Goal: Task Accomplishment & Management: Complete application form

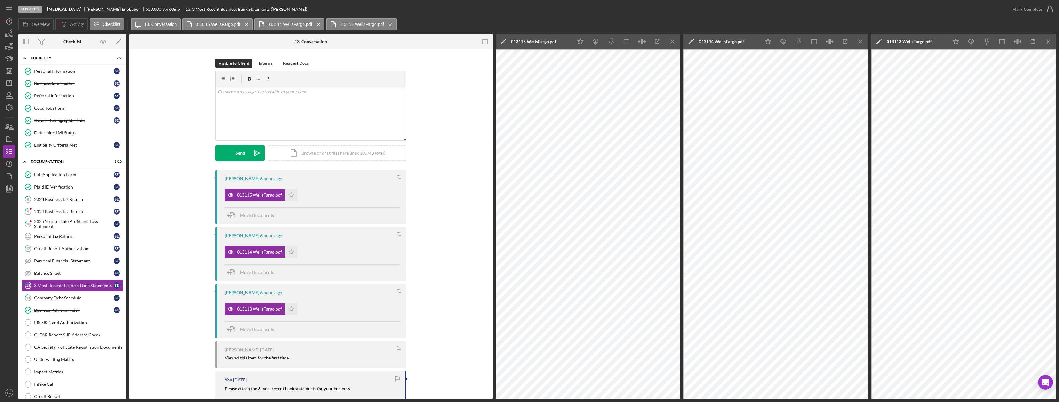
scroll to position [58, 0]
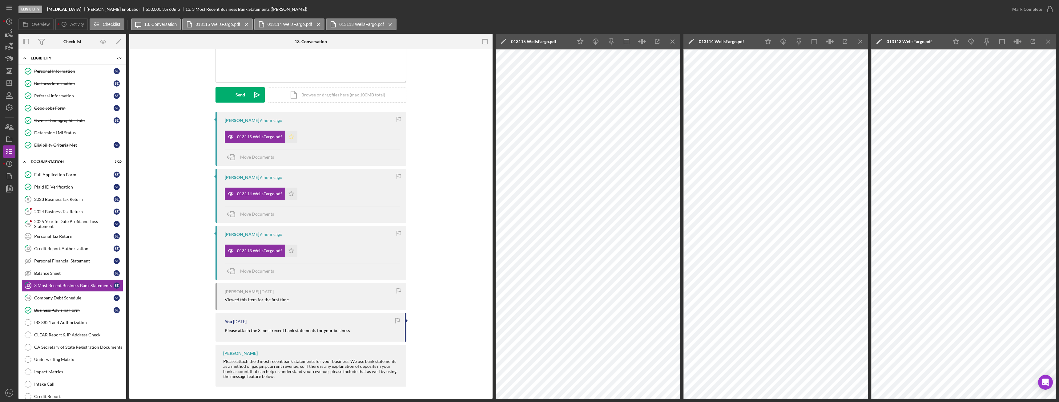
click at [293, 138] on icon "Icon/Star" at bounding box center [291, 137] width 12 height 12
click at [289, 192] on icon "Icon/Star" at bounding box center [291, 194] width 12 height 12
click at [289, 250] on icon "Icon/Star" at bounding box center [291, 251] width 12 height 12
click at [1026, 9] on div "Mark Complete" at bounding box center [1028, 9] width 30 height 12
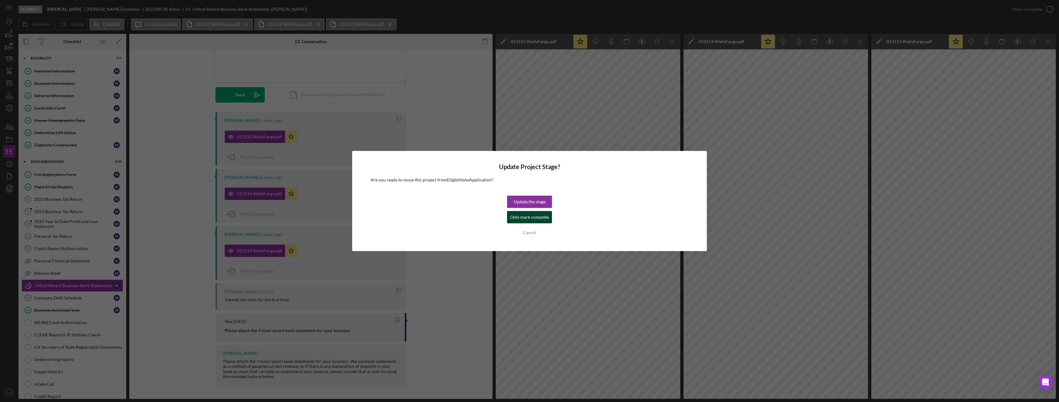
click at [529, 217] on div "Only mark complete" at bounding box center [529, 217] width 39 height 12
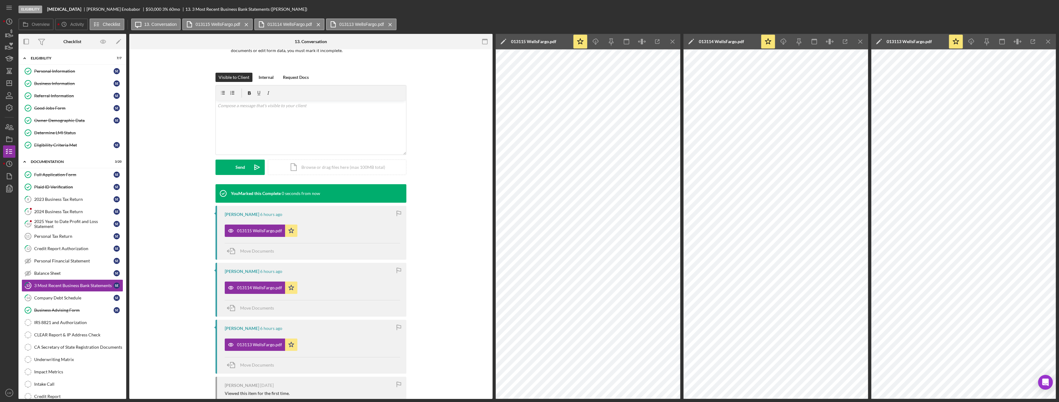
scroll to position [143, 0]
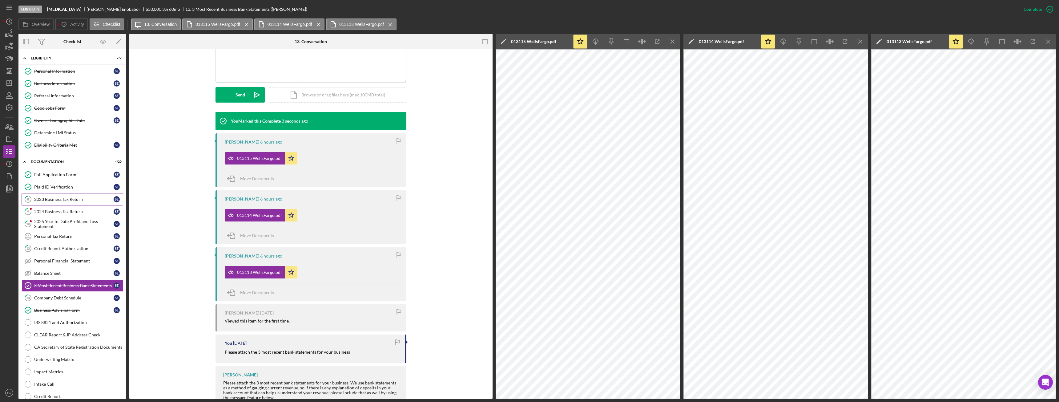
click at [39, 199] on div "2023 Business Tax Return" at bounding box center [73, 199] width 79 height 5
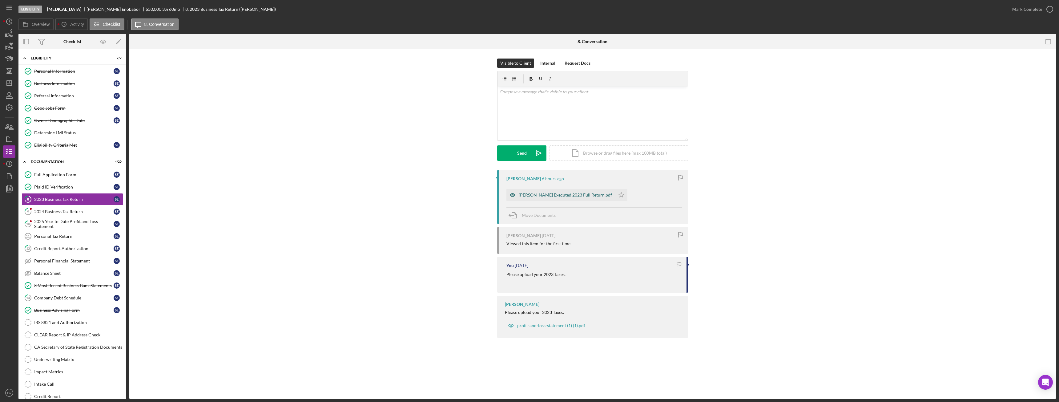
click at [558, 193] on div "Solomon E. Executed 2023 Full Return.pdf" at bounding box center [565, 194] width 93 height 5
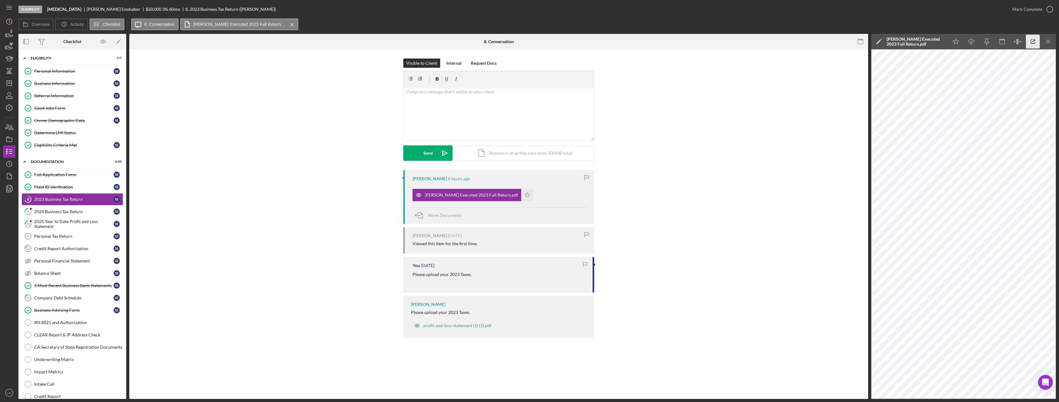
click at [1033, 38] on icon "button" at bounding box center [1033, 42] width 14 height 14
click at [70, 208] on link "9 2024 Business Tax Return S E" at bounding box center [73, 211] width 102 height 12
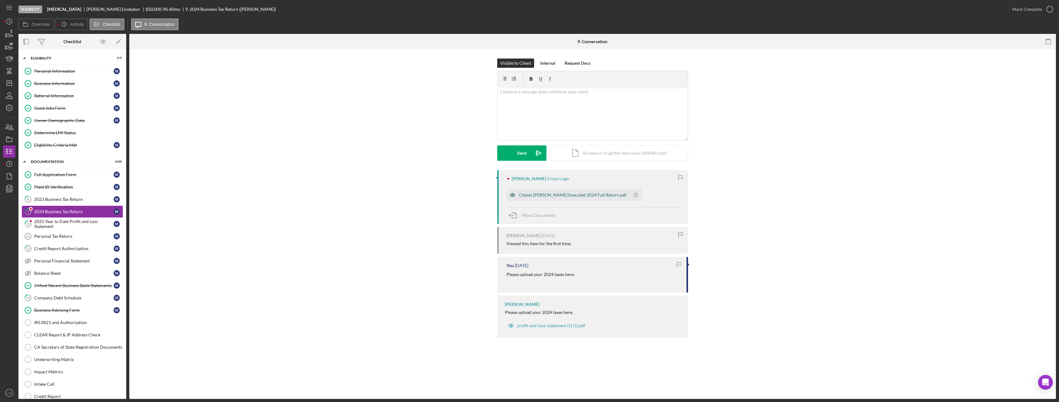
click at [582, 194] on div "Clients Solomon E. Executed 2024 Full Return.pdf" at bounding box center [573, 194] width 108 height 5
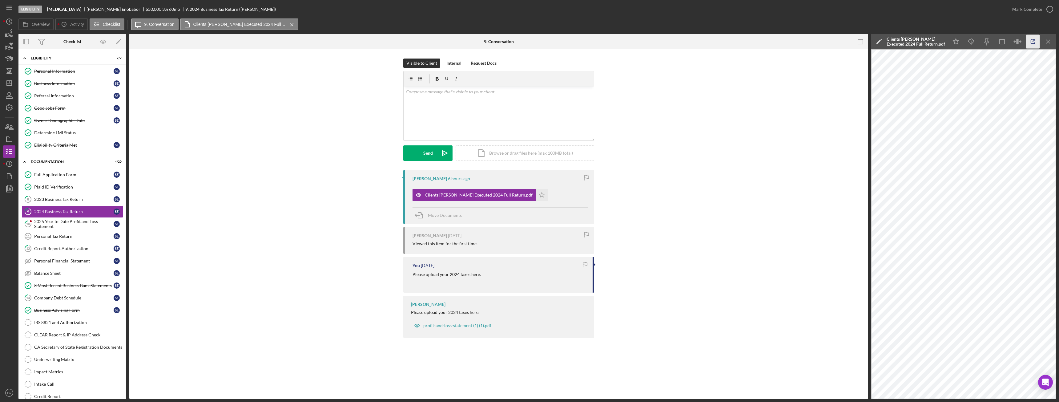
click at [1034, 42] on icon "button" at bounding box center [1033, 42] width 14 height 14
click at [65, 225] on div "2025 Year to Date Profit and Loss Statement" at bounding box center [73, 224] width 79 height 10
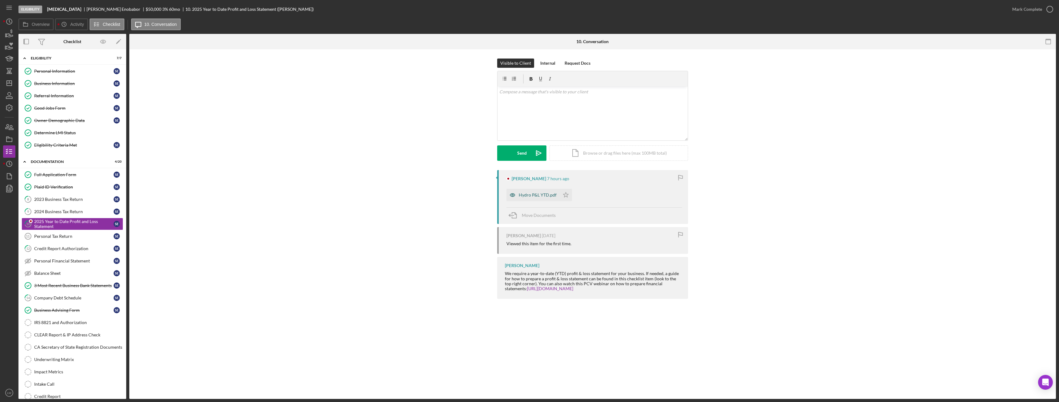
click at [534, 196] on div "Hydro P&L YTD.pdf" at bounding box center [538, 194] width 38 height 5
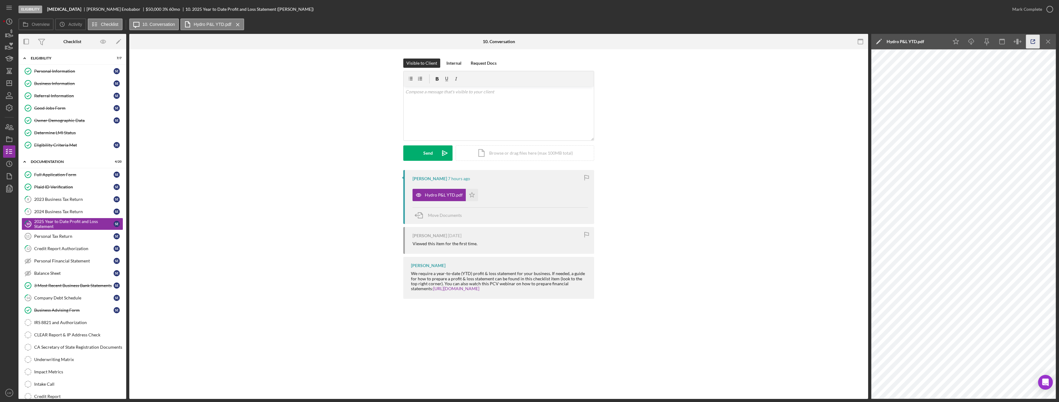
click at [1037, 42] on icon "button" at bounding box center [1033, 42] width 14 height 14
click at [76, 200] on div "2023 Business Tax Return" at bounding box center [73, 199] width 79 height 5
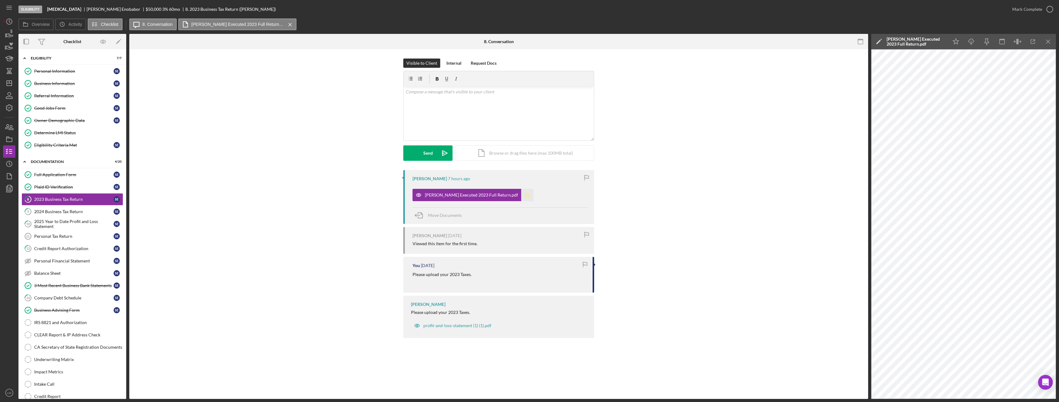
click at [521, 193] on icon "Icon/Star" at bounding box center [527, 195] width 12 height 12
click at [1031, 10] on div "Mark Complete" at bounding box center [1028, 9] width 30 height 12
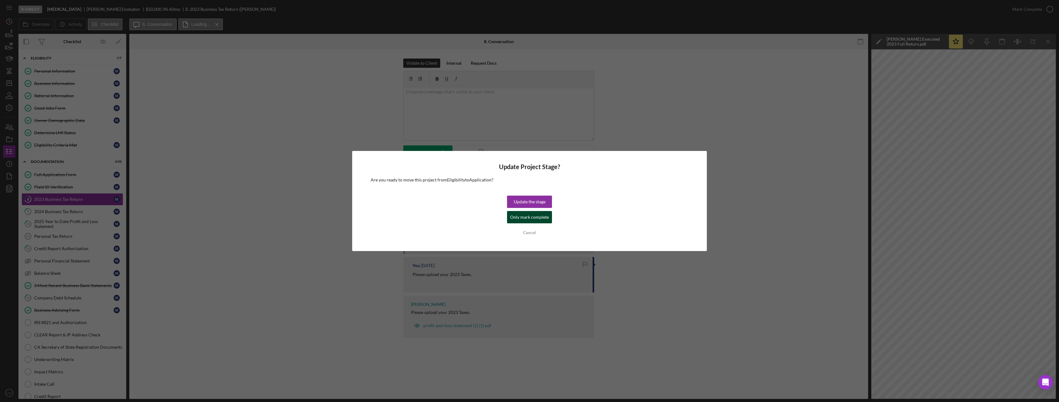
click at [544, 217] on div "Only mark complete" at bounding box center [529, 217] width 39 height 12
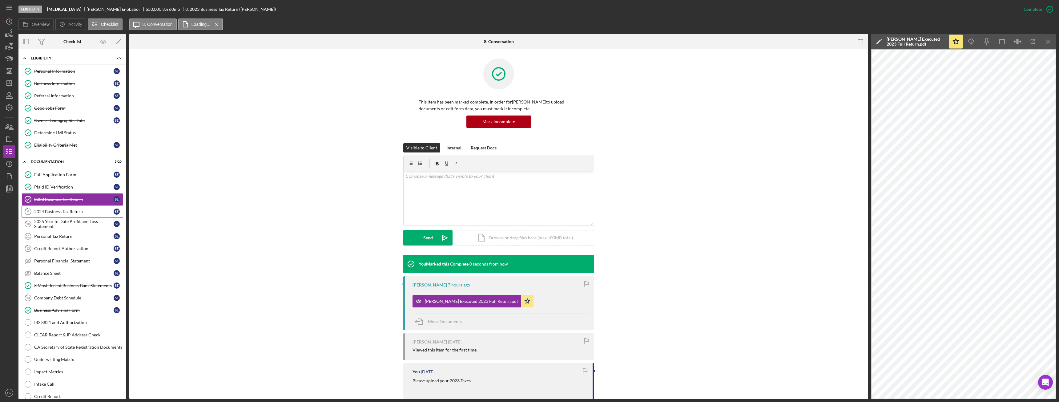
click at [64, 211] on div "2024 Business Tax Return" at bounding box center [73, 211] width 79 height 5
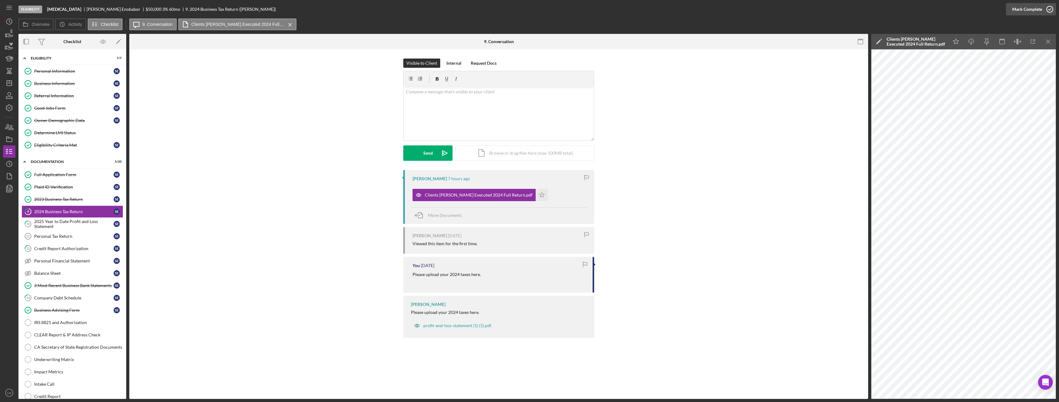
click at [1040, 9] on div "Mark Complete" at bounding box center [1028, 9] width 30 height 12
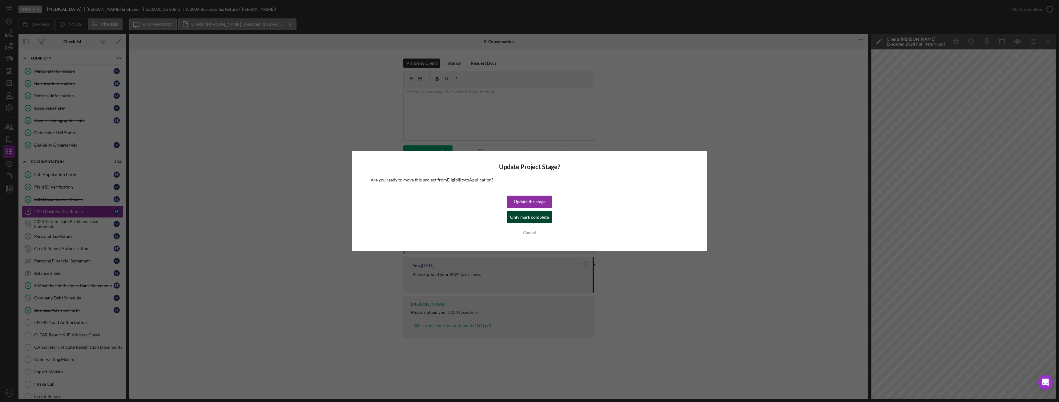
click at [542, 216] on div "Only mark complete" at bounding box center [529, 217] width 39 height 12
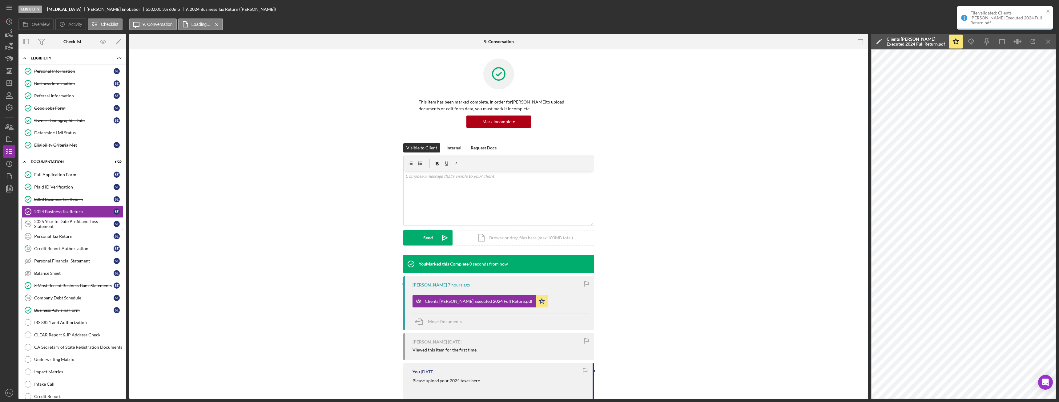
click at [61, 223] on div "2025 Year to Date Profit and Loss Statement" at bounding box center [73, 224] width 79 height 10
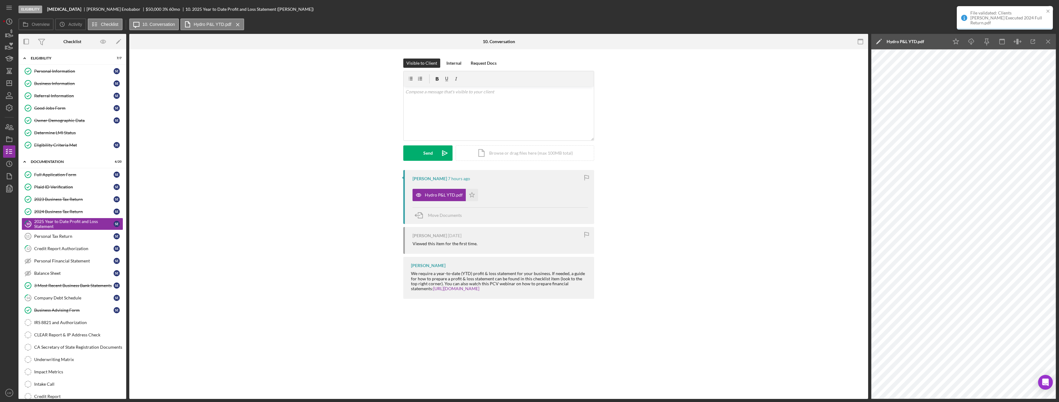
click at [478, 199] on div "Hydro P&L YTD.pdf Icon/Star" at bounding box center [447, 193] width 69 height 15
click at [476, 193] on icon "Icon/Star" at bounding box center [472, 195] width 12 height 12
click at [1037, 6] on div "Mark Complete" at bounding box center [1028, 9] width 30 height 12
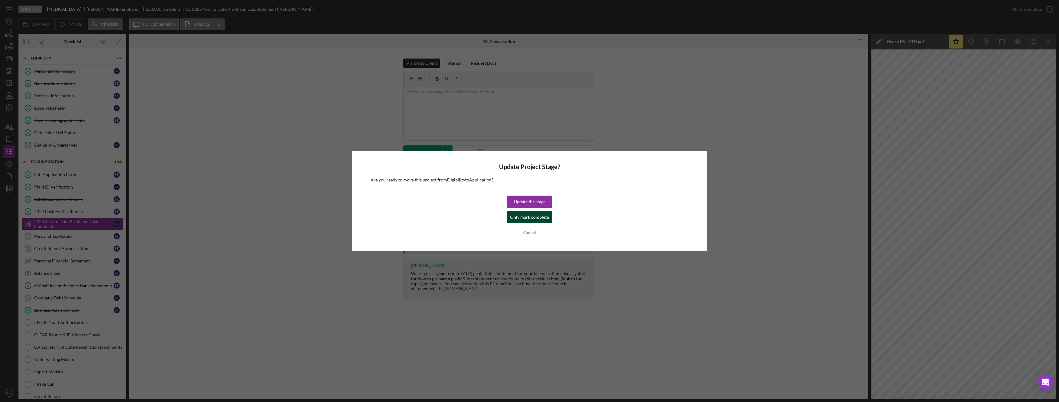
click at [533, 214] on div "Only mark complete" at bounding box center [529, 217] width 39 height 12
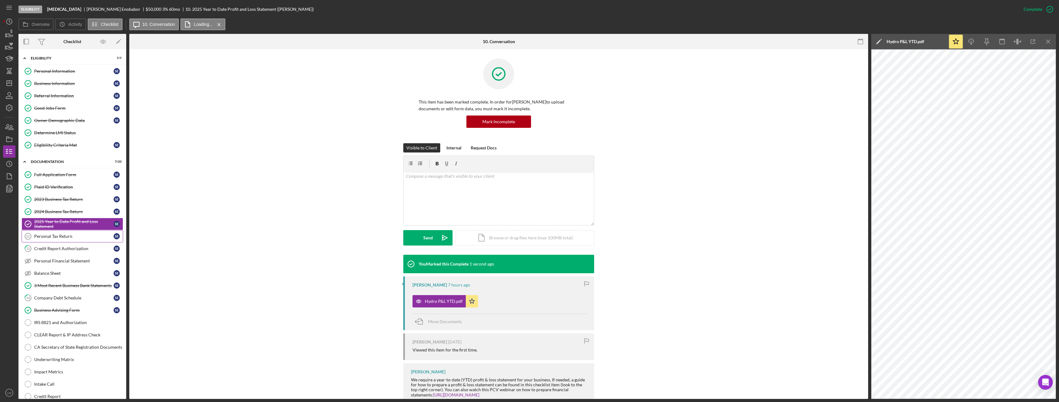
click at [73, 237] on div "Personal Tax Return" at bounding box center [73, 236] width 79 height 5
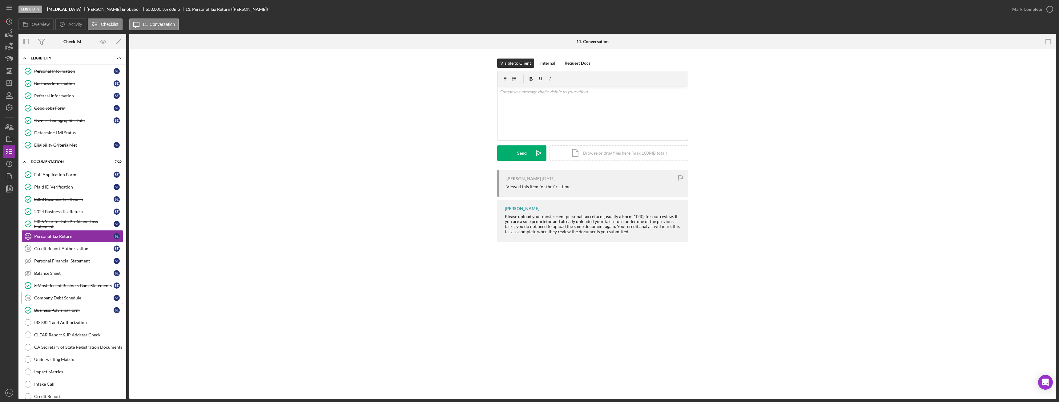
click at [85, 301] on link "14 Company Debt Schedule S E" at bounding box center [73, 298] width 102 height 12
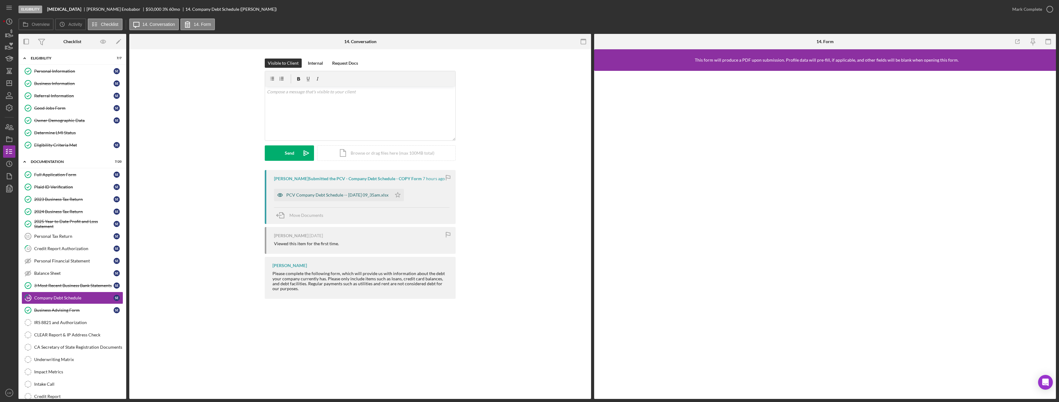
click at [366, 197] on div "PCV Company Debt Schedule -- 2025-09-18 09_35am.xlsx" at bounding box center [337, 194] width 102 height 5
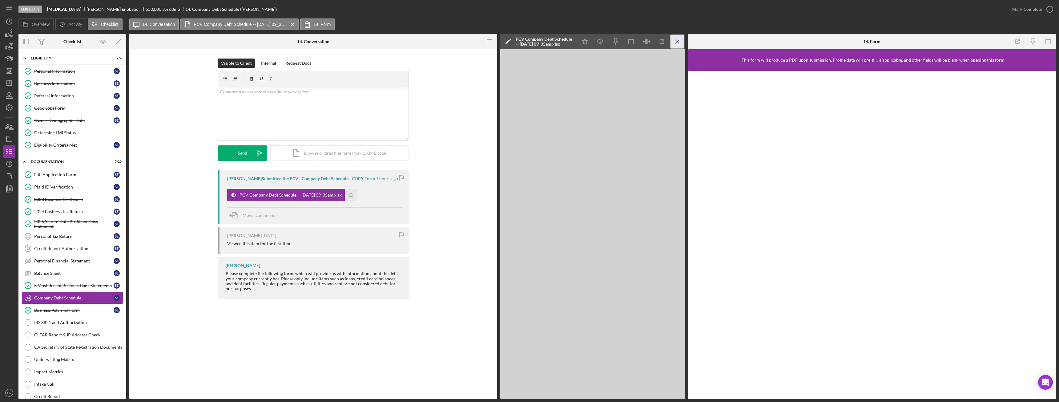
click at [676, 43] on line "button" at bounding box center [677, 41] width 3 height 3
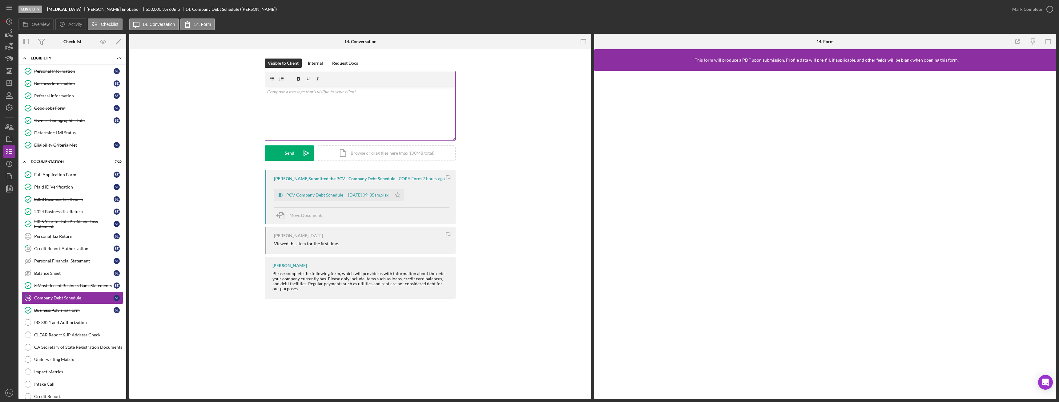
click at [379, 120] on div "v Color teal Color pink Remove color Add row above Add row below Add column bef…" at bounding box center [360, 114] width 190 height 54
click at [303, 111] on p "No loans?" at bounding box center [360, 109] width 187 height 7
click at [278, 109] on p "No loans?" at bounding box center [360, 109] width 187 height 7
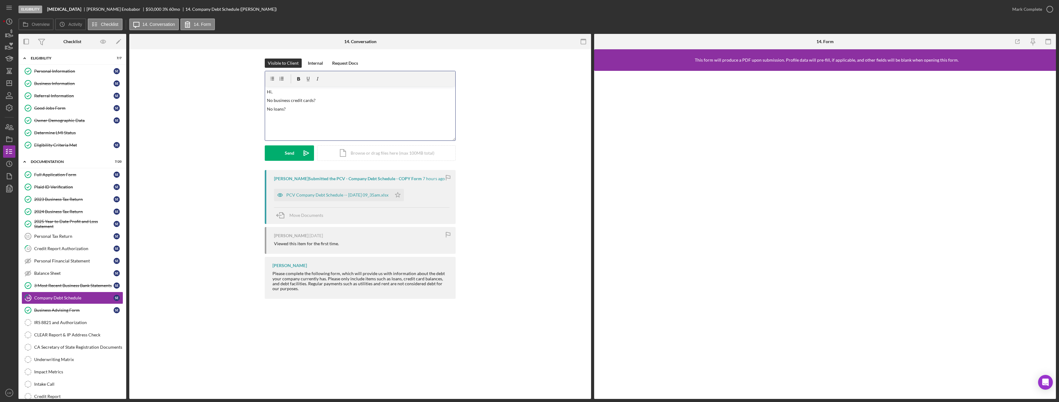
copy p "No loans?"
click at [282, 92] on p "Hi," at bounding box center [360, 91] width 187 height 7
drag, startPoint x: 316, startPoint y: 110, endPoint x: 265, endPoint y: 100, distance: 51.7
click at [265, 100] on div "v Color teal Color pink Remove color Add row above Add row below Add column bef…" at bounding box center [360, 106] width 191 height 70
click at [285, 153] on button "Send Icon/icon-invite-send" at bounding box center [289, 152] width 49 height 15
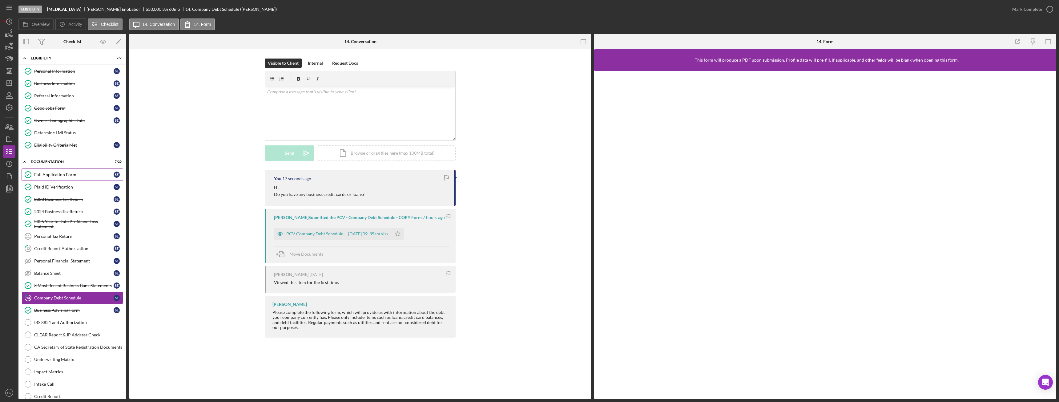
click at [70, 176] on div "Full Application Form" at bounding box center [73, 174] width 79 height 5
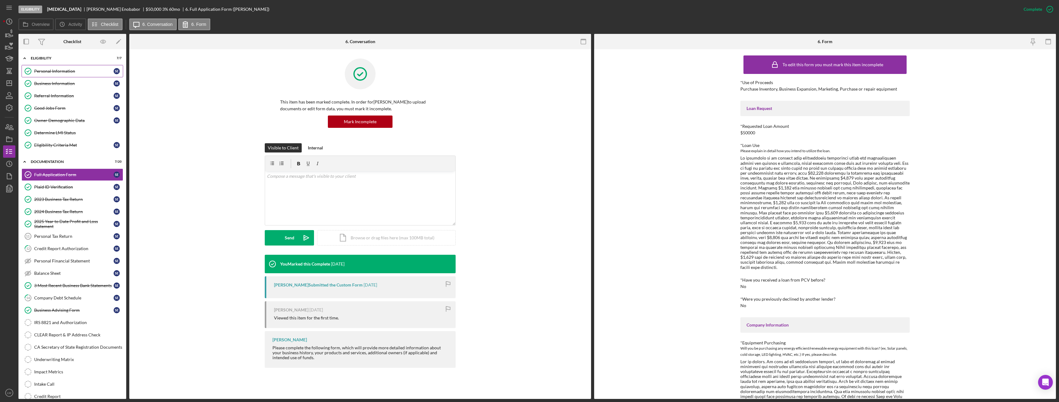
click at [55, 71] on div "Personal Information" at bounding box center [73, 71] width 79 height 5
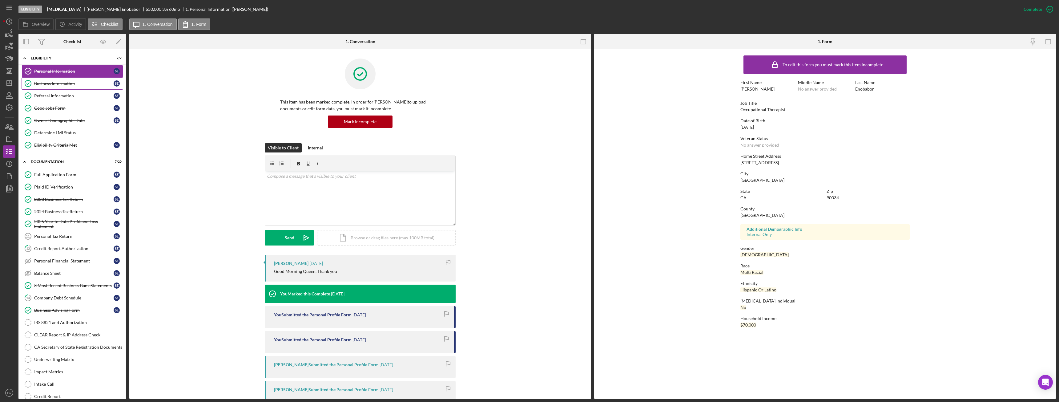
click at [55, 81] on div "Business Information" at bounding box center [73, 83] width 79 height 5
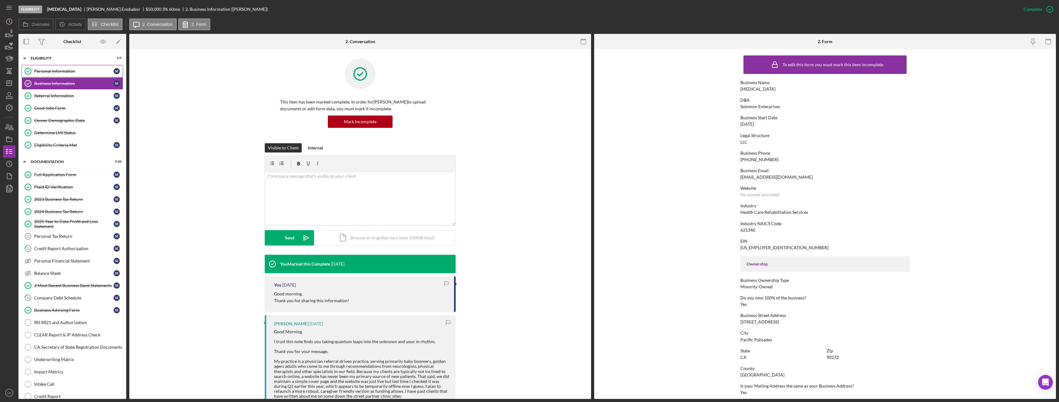
click at [55, 71] on div "Personal Information" at bounding box center [73, 71] width 79 height 5
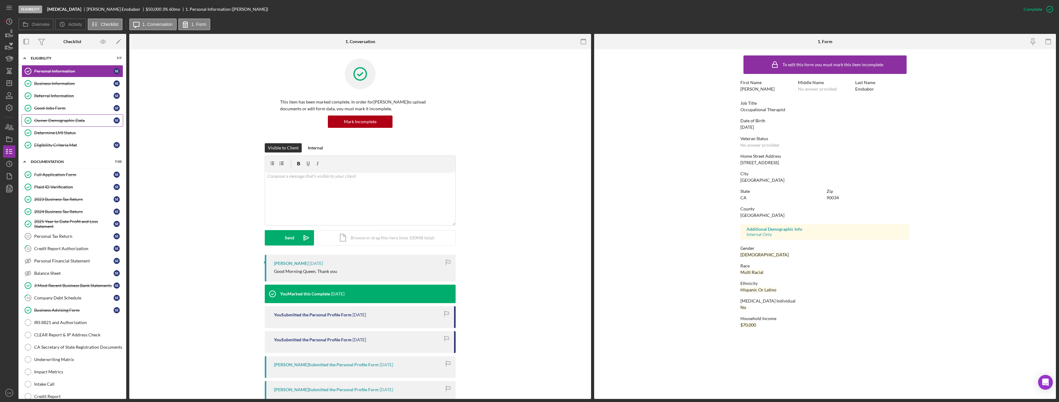
click at [50, 119] on div "Owner Demographic Data" at bounding box center [73, 120] width 79 height 5
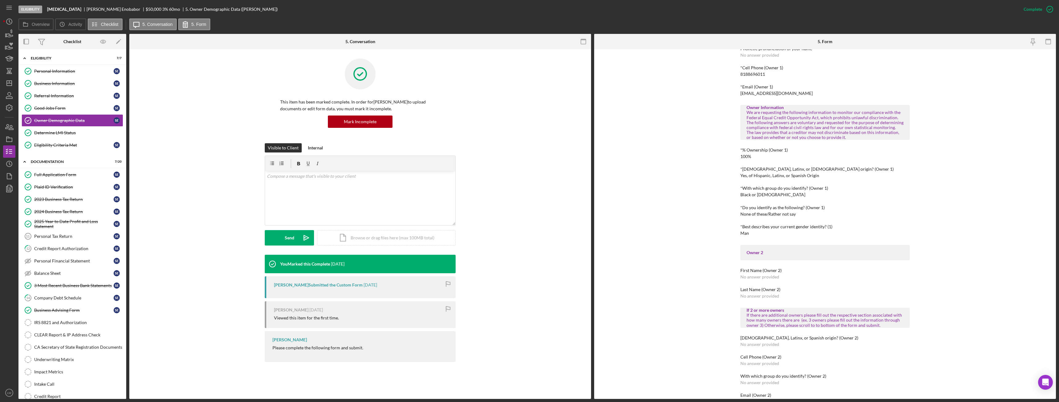
scroll to position [154, 0]
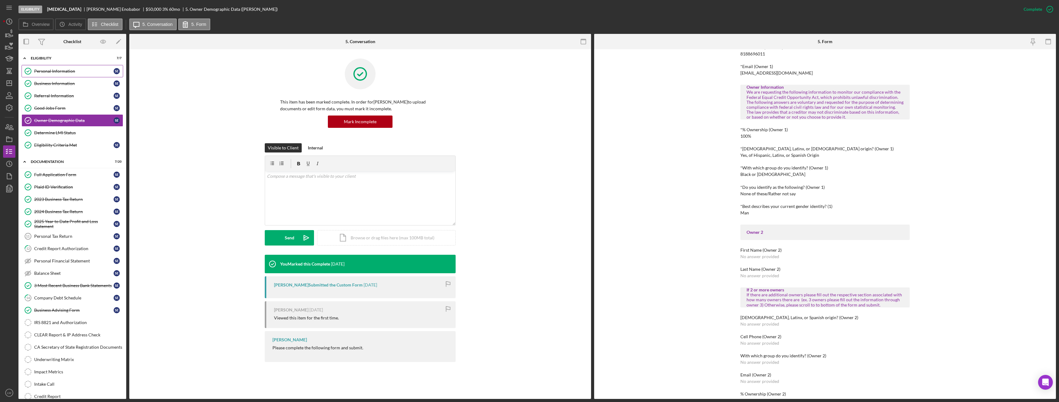
click at [57, 68] on link "Personal Information Personal Information S E" at bounding box center [73, 71] width 102 height 12
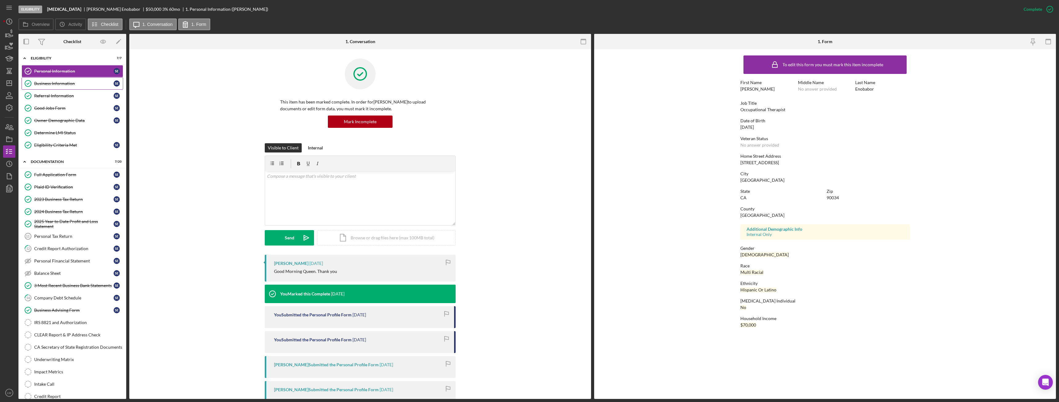
click at [68, 83] on div "Business Information" at bounding box center [73, 83] width 79 height 5
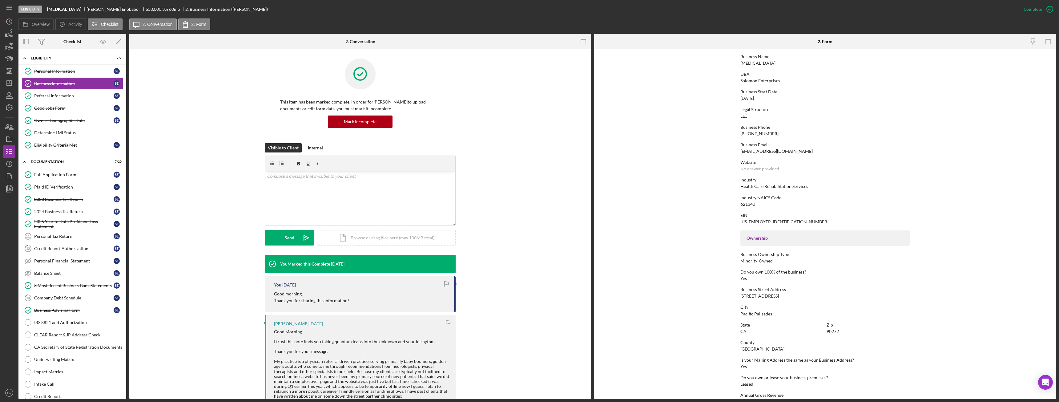
scroll to position [22, 0]
click at [73, 94] on div "Referral Information" at bounding box center [73, 95] width 79 height 5
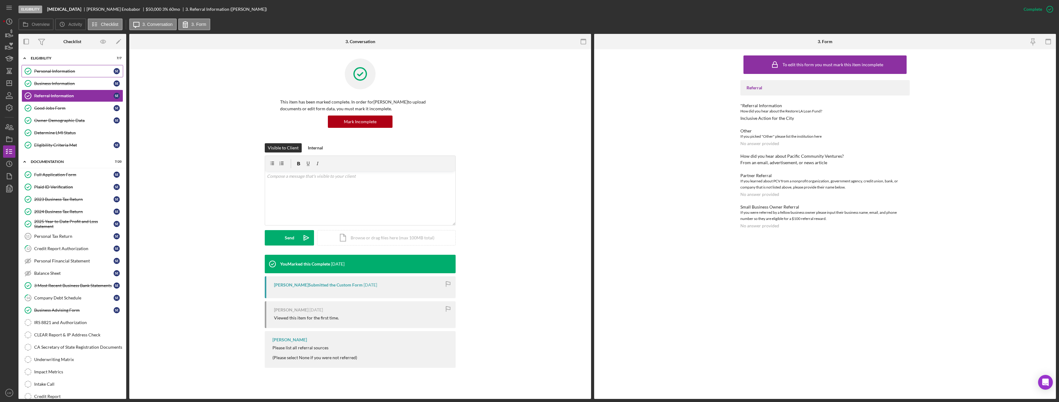
click at [68, 70] on div "Personal Information" at bounding box center [73, 71] width 79 height 5
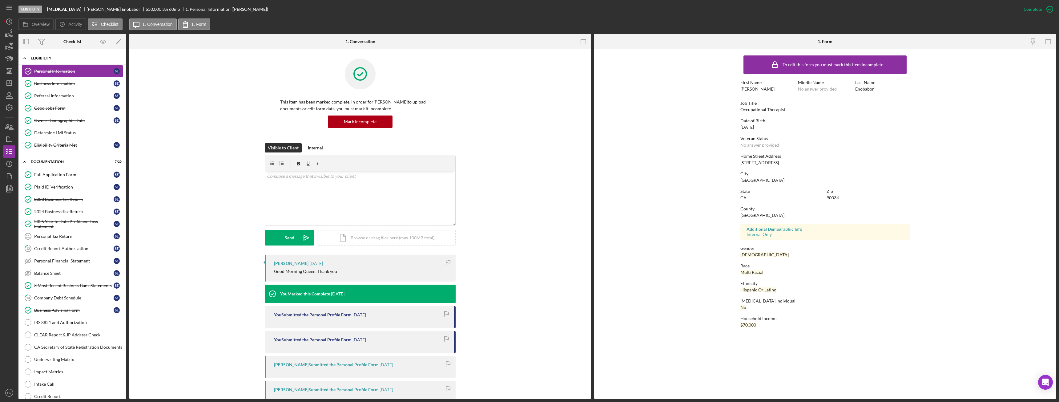
click at [63, 56] on div "Icon/Expander Eligibility 7 / 7" at bounding box center [72, 58] width 108 height 13
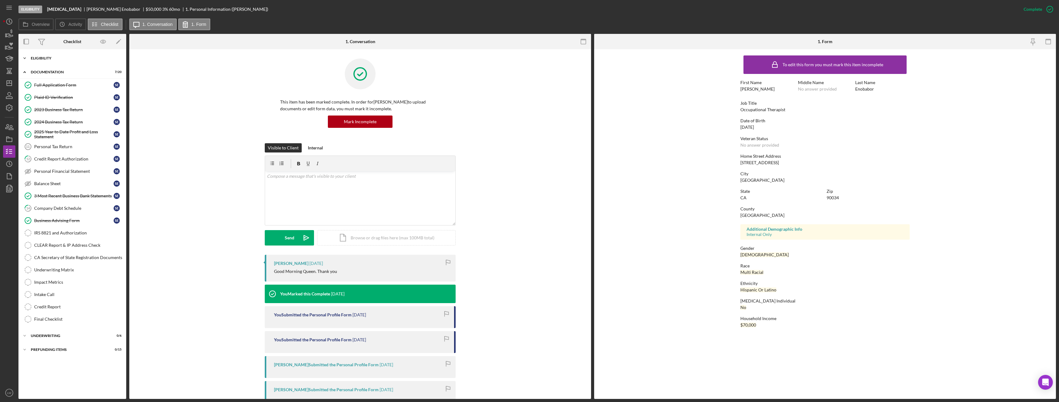
click at [63, 56] on div "Icon/Expander Eligibility 7 / 7" at bounding box center [72, 58] width 108 height 12
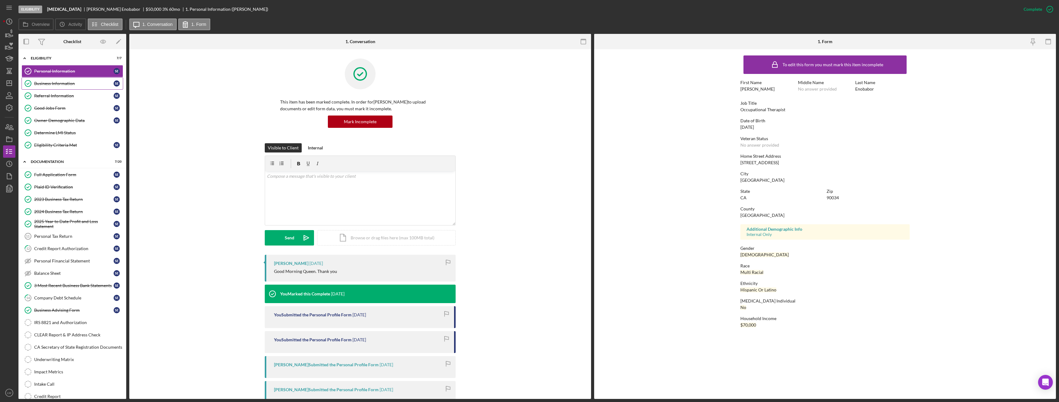
click at [78, 86] on div "Business Information" at bounding box center [73, 83] width 79 height 5
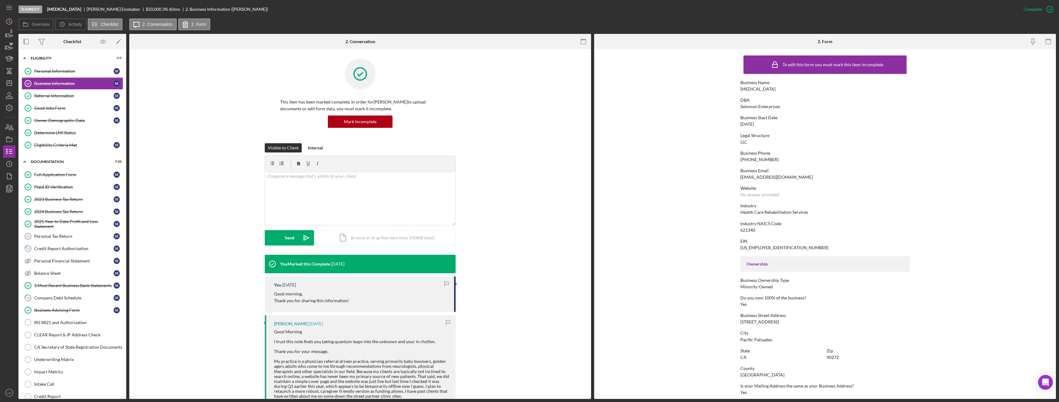
click at [518, 161] on div "Visible to Client Internal v Color teal Color pink Remove color Add row above A…" at bounding box center [360, 198] width 443 height 111
click at [64, 144] on div "Eligibility Criteria Met" at bounding box center [73, 145] width 79 height 5
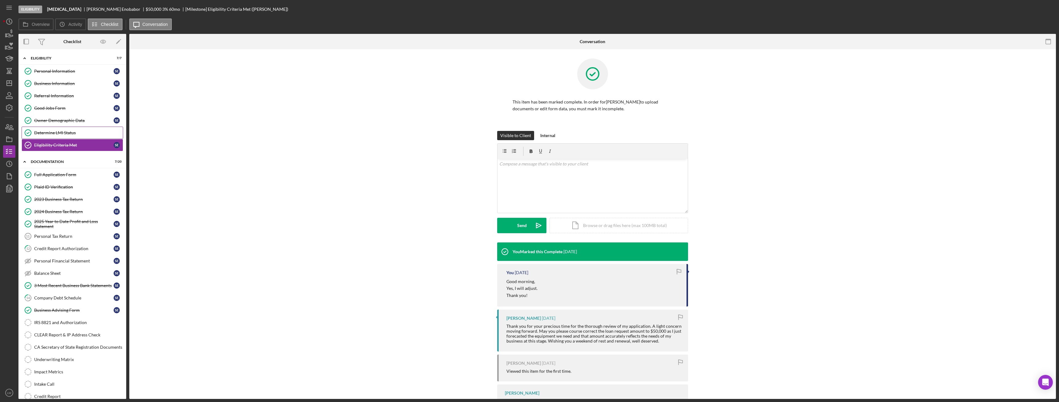
click at [64, 132] on div "Determine LMI Status" at bounding box center [78, 132] width 89 height 5
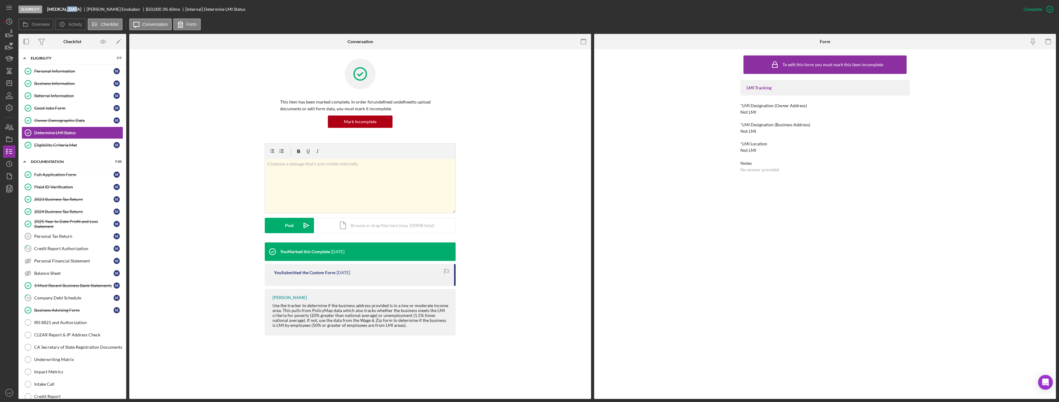
drag, startPoint x: 76, startPoint y: 11, endPoint x: 68, endPoint y: 5, distance: 10.3
click at [67, 6] on div "Eligibility Hydrotherapy Solomon Enobabor $50,000 $10,000 3 % 60 mo [Internal] …" at bounding box center [517, 9] width 999 height 18
click at [72, 9] on b "Hydrotherapy" at bounding box center [64, 9] width 34 height 5
drag, startPoint x: 75, startPoint y: 9, endPoint x: 49, endPoint y: 10, distance: 25.6
click at [49, 10] on b "Hydrotherapy" at bounding box center [64, 9] width 34 height 5
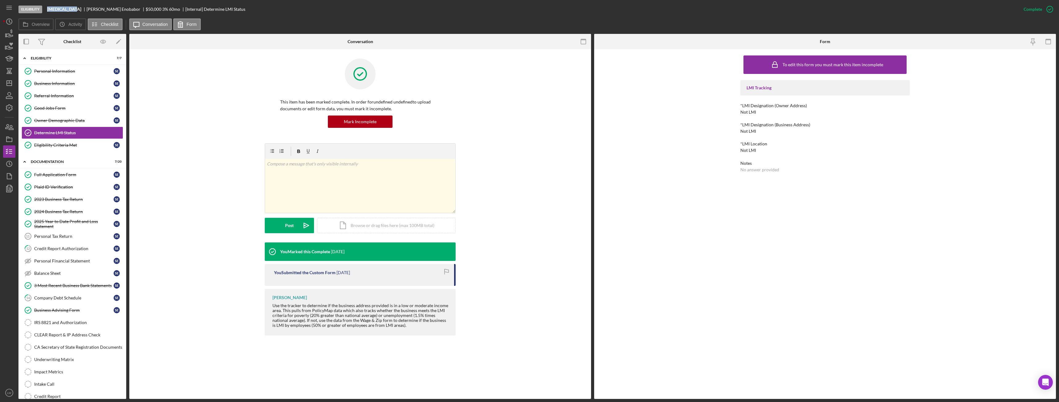
copy b "Hydrotherapy"
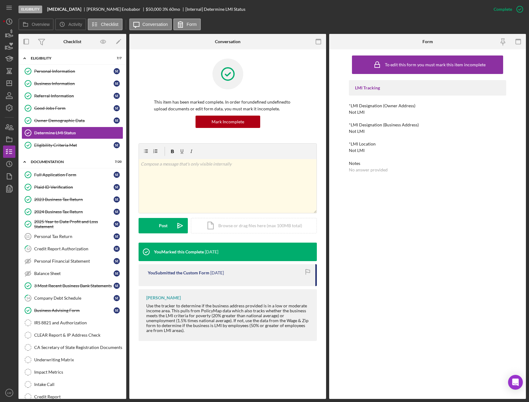
drag, startPoint x: 119, startPoint y: 10, endPoint x: 116, endPoint y: 10, distance: 3.4
click at [116, 10] on div "Solomon Enobabor" at bounding box center [116, 9] width 59 height 5
click at [115, 7] on div "Solomon Enobabor" at bounding box center [116, 9] width 59 height 5
drag, startPoint x: 115, startPoint y: 9, endPoint x: 78, endPoint y: 8, distance: 37.6
click at [78, 8] on div "Hydrotherapy Solomon Enobabor $50,000 $10,000 3 % 60 mo [Internal] Determine LM…" at bounding box center [146, 9] width 198 height 5
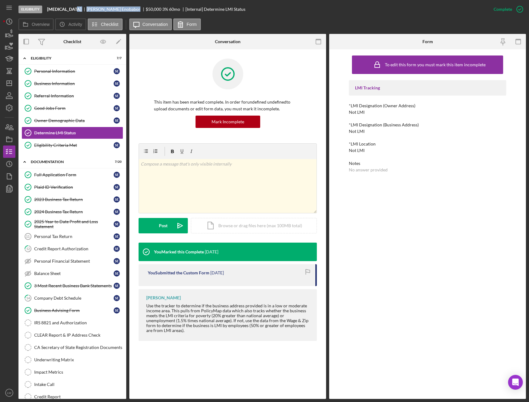
copy div "Solomon Enobabor"
click at [10, 34] on icon "button" at bounding box center [9, 33] width 15 height 15
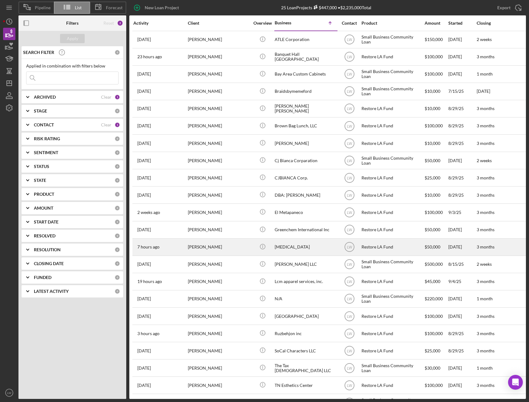
click at [222, 249] on div "[PERSON_NAME]" at bounding box center [219, 247] width 62 height 16
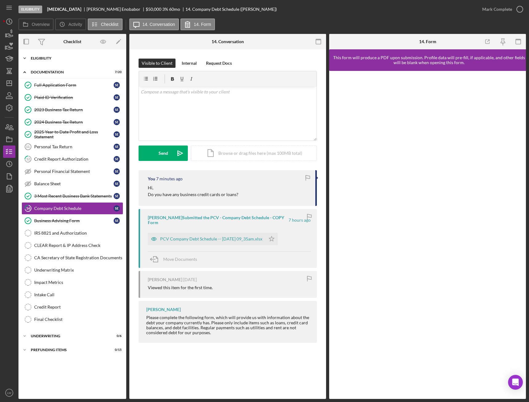
click at [47, 57] on div "Eligibility" at bounding box center [75, 58] width 88 height 4
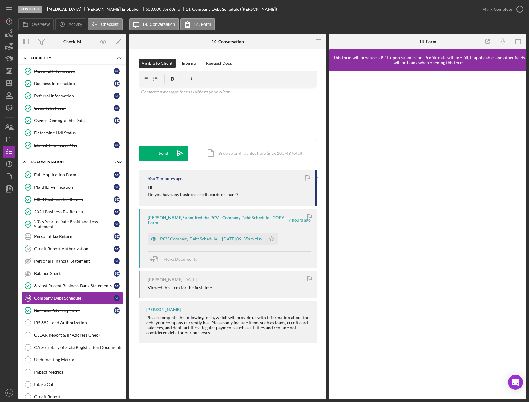
click at [55, 68] on link "Personal Information Personal Information S E" at bounding box center [73, 71] width 102 height 12
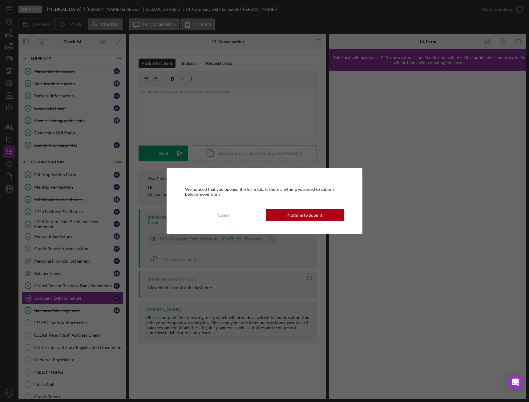
click at [302, 219] on div "Nothing to Submit" at bounding box center [304, 215] width 35 height 12
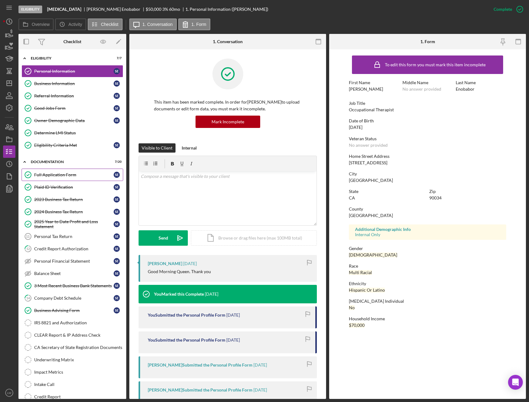
click at [47, 174] on div "Full Application Form" at bounding box center [73, 174] width 79 height 5
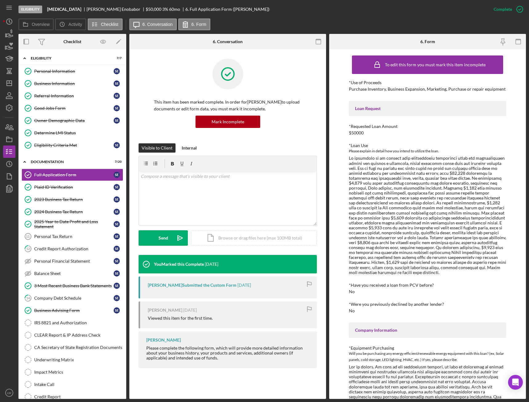
click at [392, 90] on div "Purchase Inventory, Business Expansion, Marketing, Purchase or repair equipment" at bounding box center [427, 89] width 157 height 5
copy div "Purchase Inventory, Business Expansion, Marketing, Purchase or repair equipment"
click at [58, 132] on div "Determine LMI Status" at bounding box center [78, 132] width 89 height 5
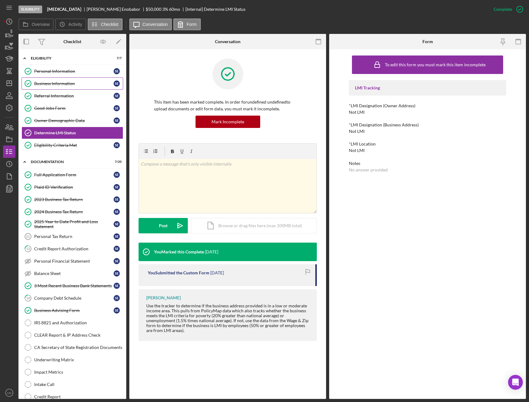
click at [42, 84] on div "Business Information" at bounding box center [73, 83] width 79 height 5
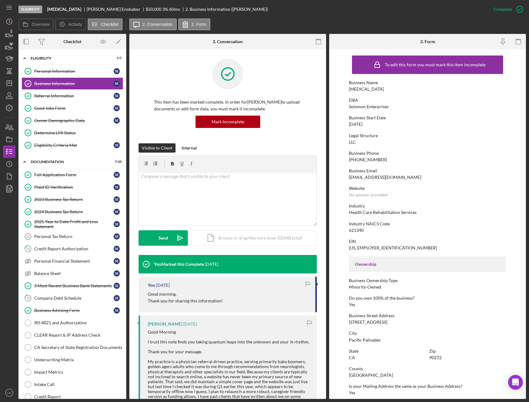
scroll to position [115, 0]
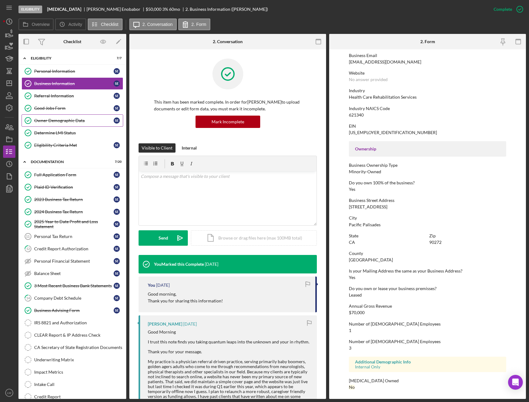
click at [70, 121] on div "Owner Demographic Data" at bounding box center [73, 120] width 79 height 5
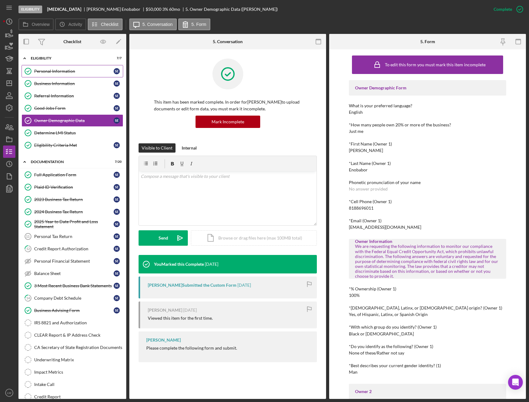
click at [56, 76] on link "Personal Information Personal Information S E" at bounding box center [73, 71] width 102 height 12
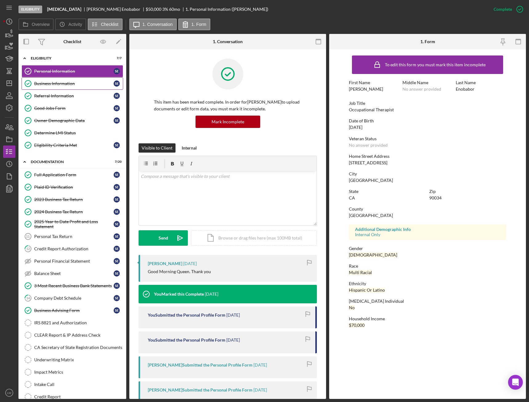
click at [55, 85] on div "Business Information" at bounding box center [73, 83] width 79 height 5
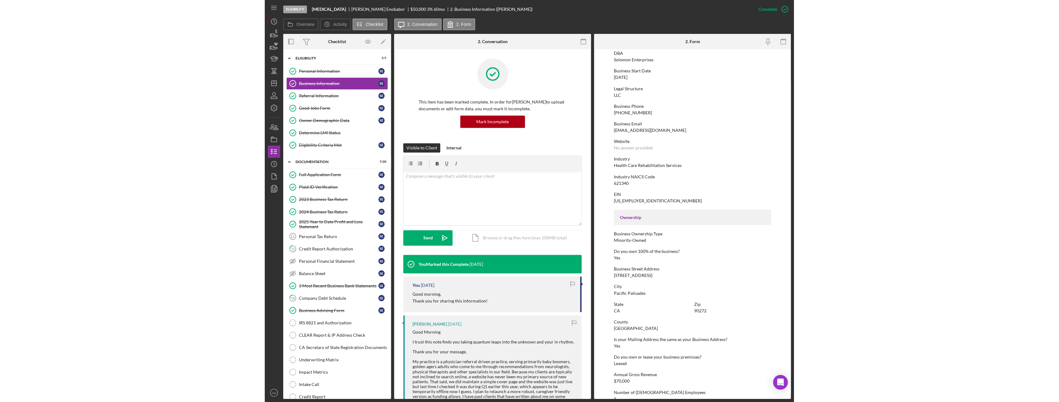
scroll to position [115, 0]
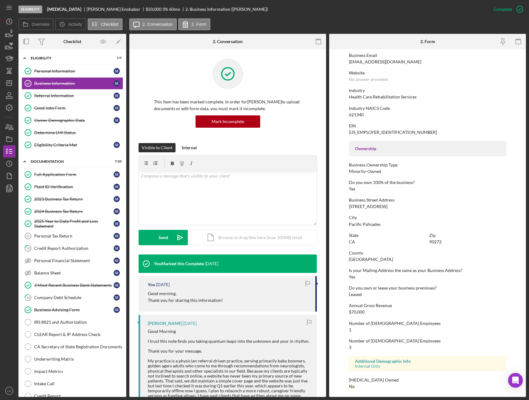
click at [71, 8] on b "Hydrotherapy" at bounding box center [64, 9] width 34 height 5
drag, startPoint x: 77, startPoint y: 10, endPoint x: 49, endPoint y: 10, distance: 28.3
click at [49, 10] on div "Hydrotherapy" at bounding box center [66, 9] width 39 height 5
copy b "Hydrotherapy"
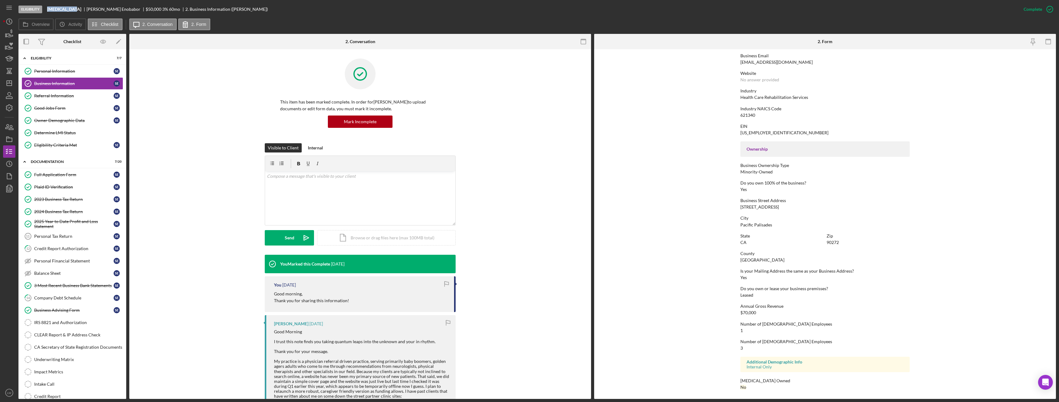
scroll to position [115, 0]
click at [87, 275] on div "Balance Sheet" at bounding box center [73, 273] width 79 height 5
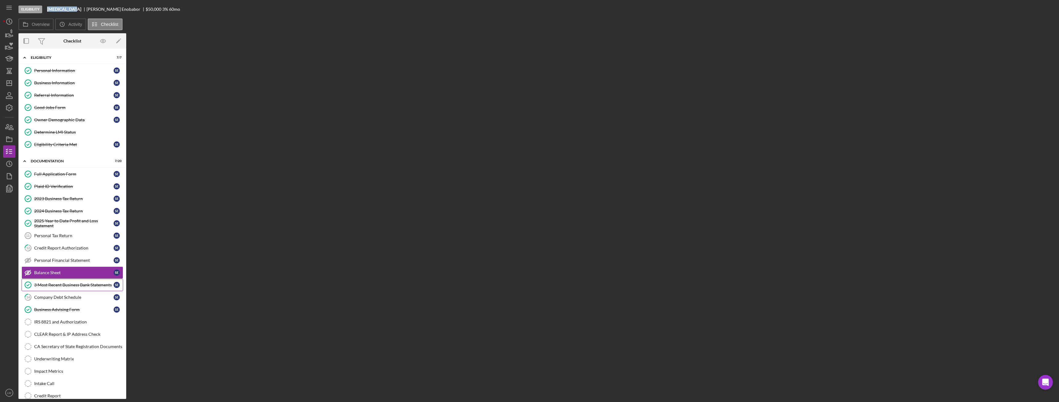
click at [89, 283] on div "3 Most Recent Business Bank Statements" at bounding box center [73, 284] width 79 height 5
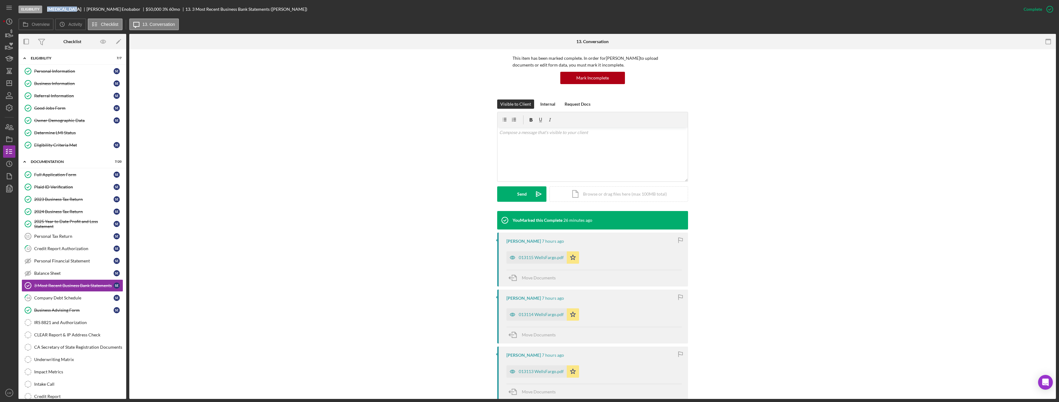
scroll to position [123, 0]
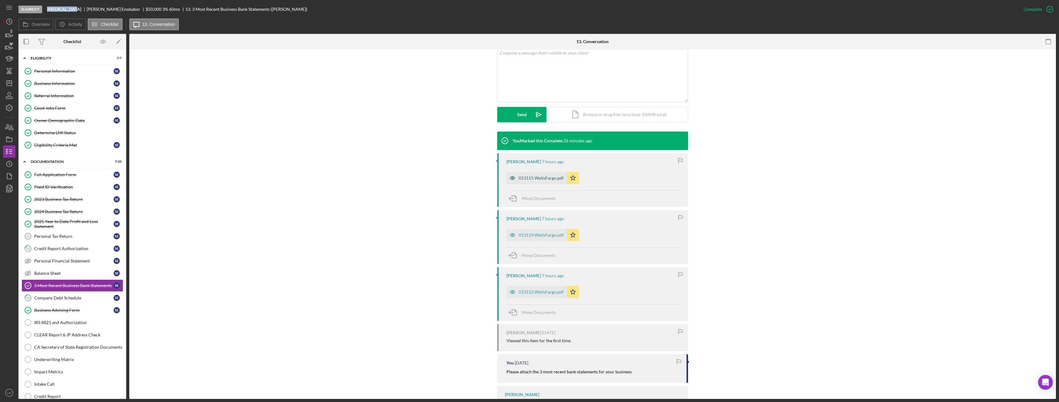
click at [536, 173] on div "013115 WellsFargo.pdf" at bounding box center [537, 178] width 60 height 12
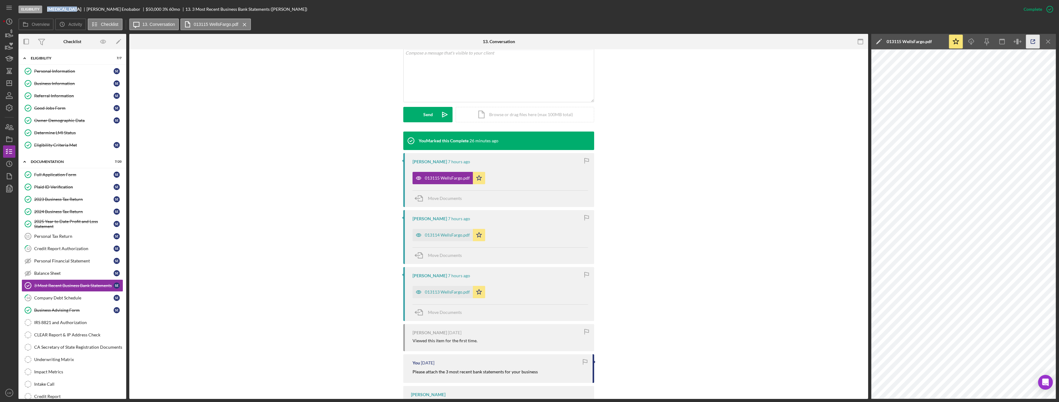
click at [1031, 40] on icon "button" at bounding box center [1033, 42] width 4 height 4
click at [49, 283] on div "3 Most Recent Business Bank Statements" at bounding box center [73, 285] width 79 height 5
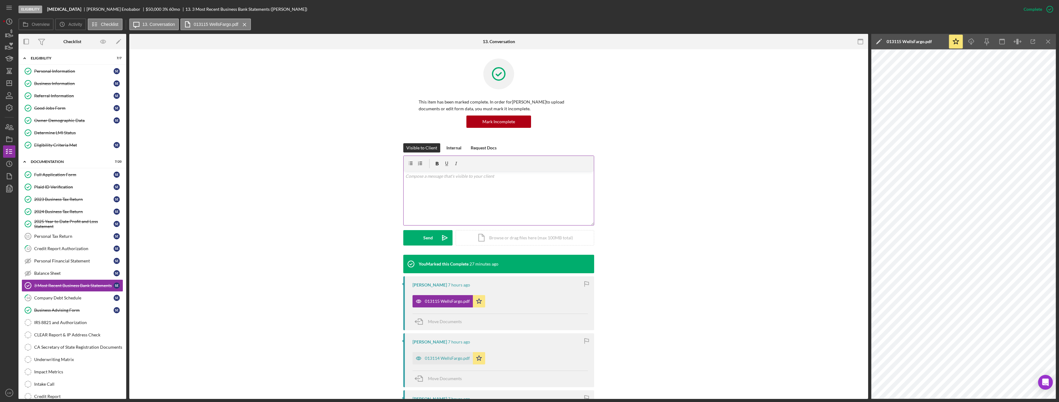
click at [420, 195] on div "v Color teal Color pink Remove color Add row above Add row below Add column bef…" at bounding box center [499, 198] width 190 height 54
click at [407, 184] on p "are these personal or business credit cards?" at bounding box center [499, 184] width 187 height 7
click at [435, 240] on button "Send Icon/icon-invite-send" at bounding box center [427, 237] width 49 height 15
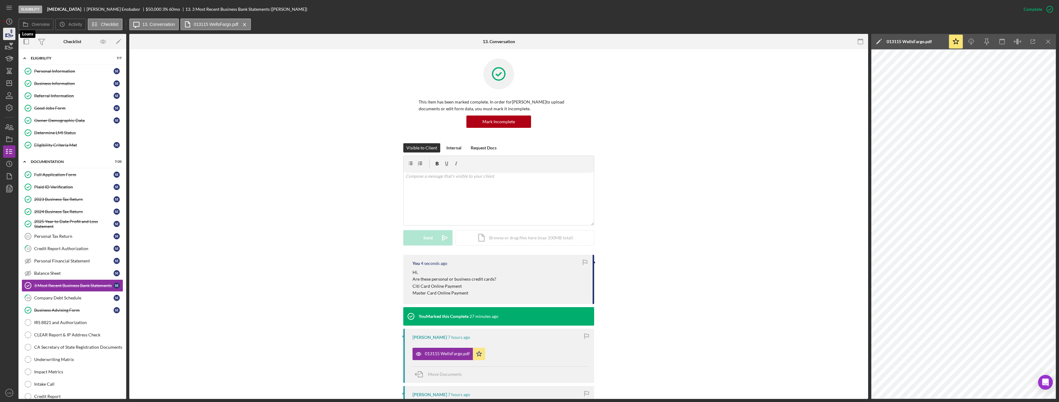
click at [6, 34] on polygon "button" at bounding box center [6, 35] width 1 height 3
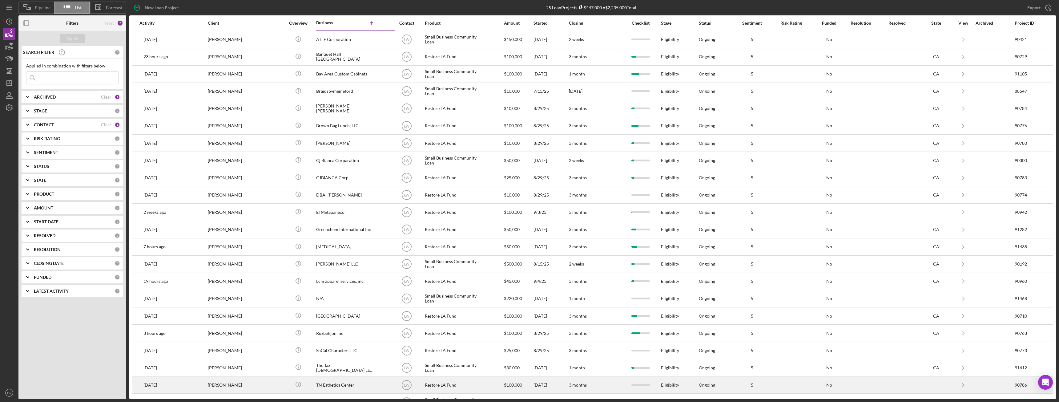
click at [784, 382] on div at bounding box center [791, 385] width 31 height 16
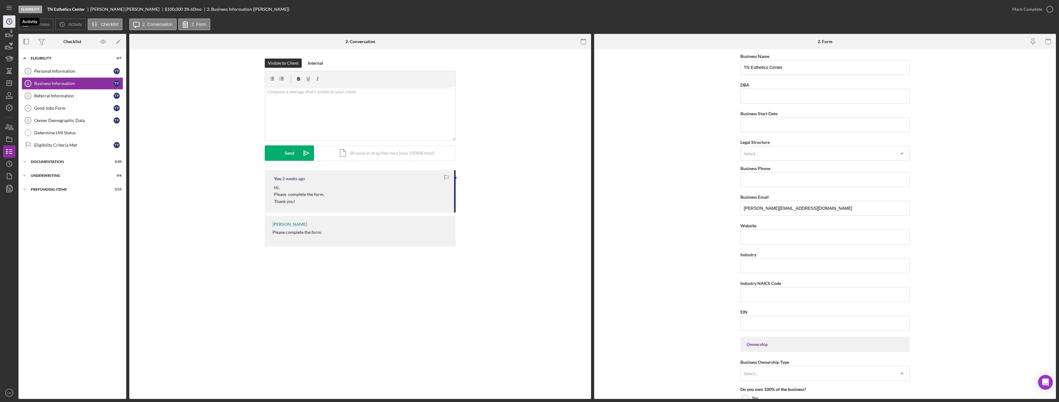
click at [11, 21] on icon "Icon/History" at bounding box center [9, 21] width 15 height 15
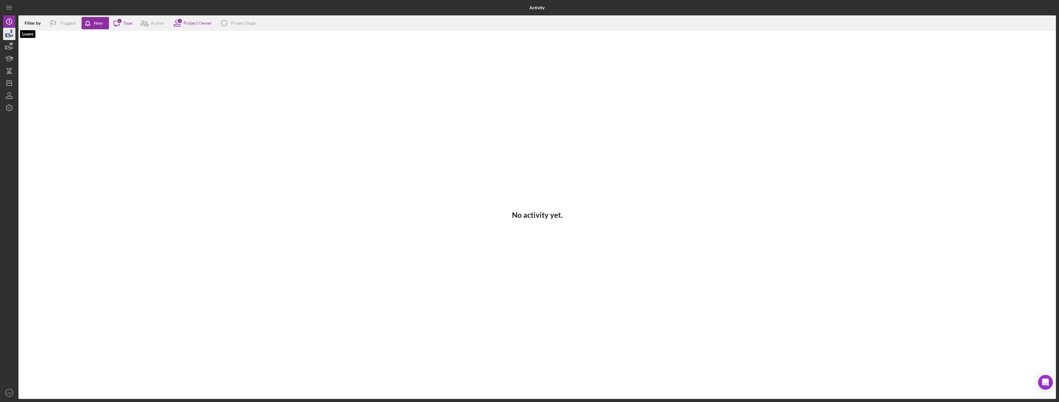
click at [12, 33] on icon "button" at bounding box center [9, 33] width 15 height 15
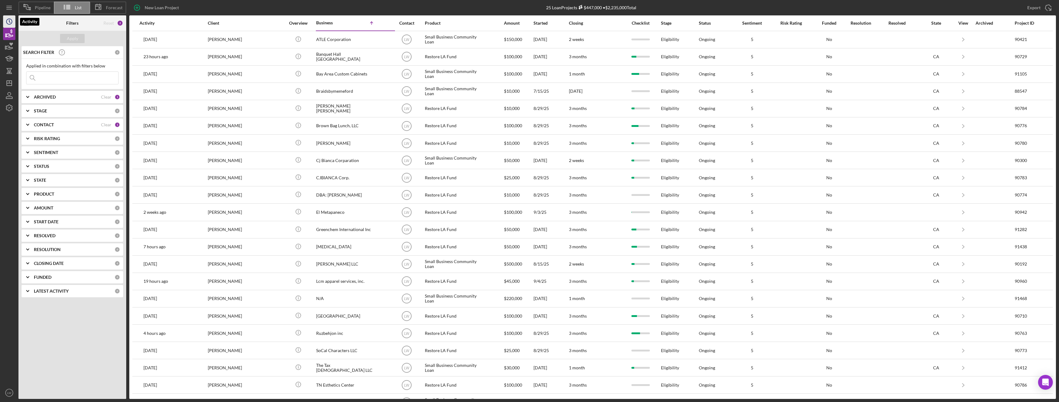
click at [10, 22] on polyline "button" at bounding box center [9, 21] width 1 height 2
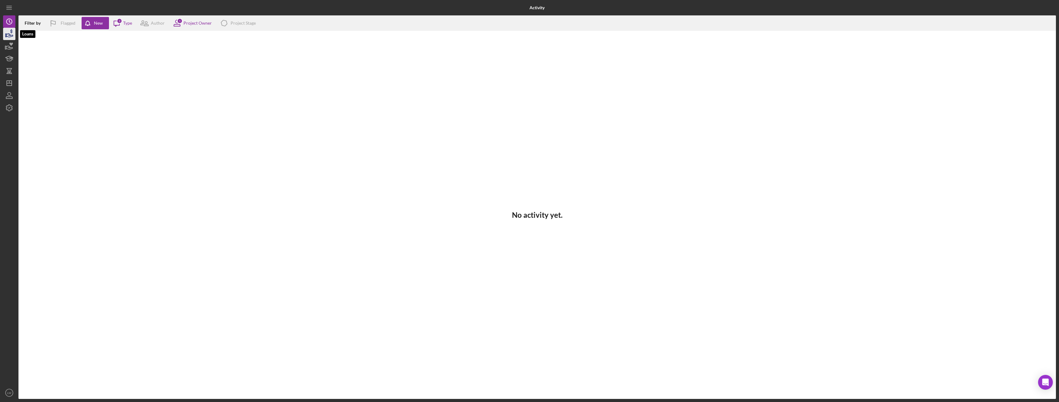
click at [10, 30] on icon "button" at bounding box center [9, 33] width 15 height 15
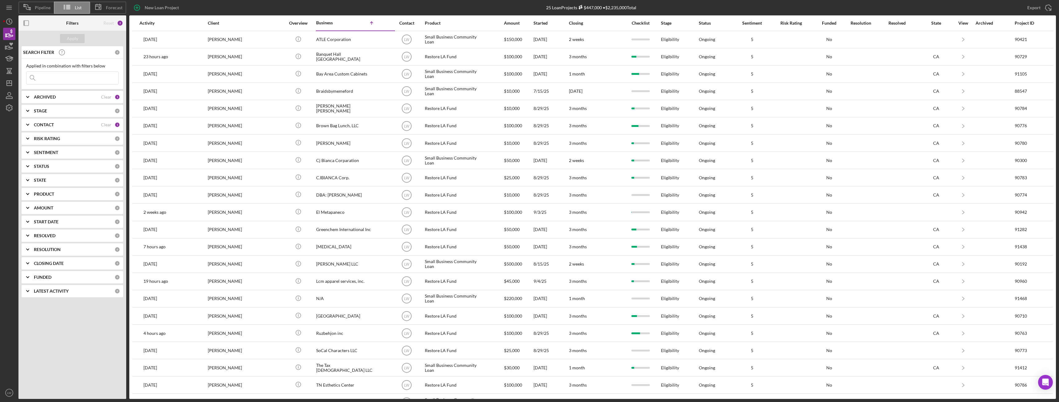
click at [82, 124] on div "CONTACT" at bounding box center [67, 124] width 67 height 5
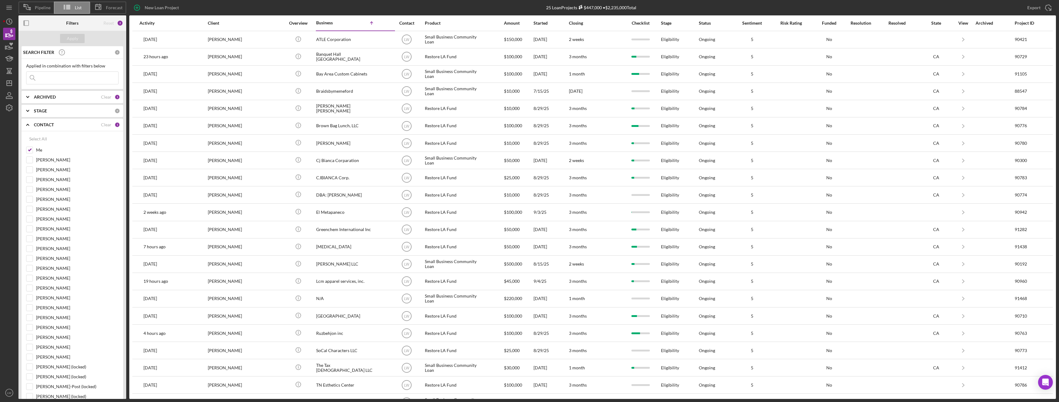
click at [82, 124] on div "CONTACT" at bounding box center [67, 124] width 67 height 5
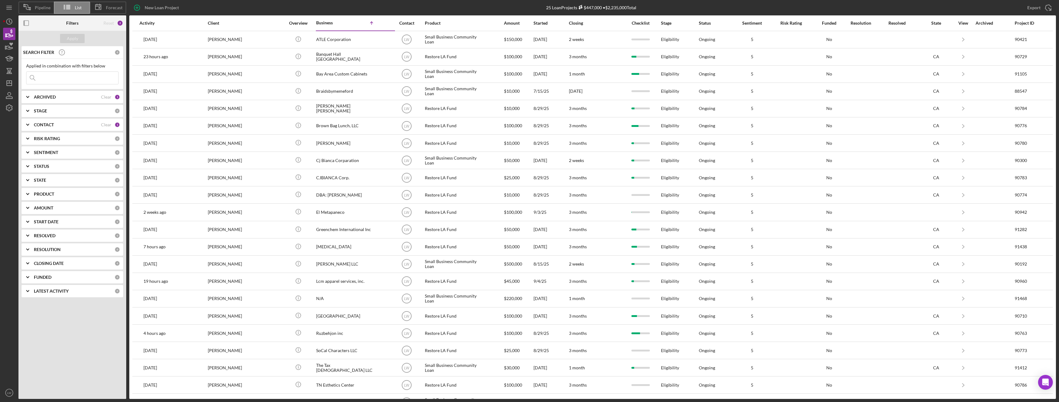
click at [67, 97] on div "ARCHIVED" at bounding box center [67, 97] width 67 height 5
click at [28, 134] on input "Archived" at bounding box center [29, 132] width 6 height 6
checkbox input "true"
click at [32, 123] on input "Active" at bounding box center [29, 122] width 6 height 6
click at [68, 39] on div "Apply" at bounding box center [72, 38] width 11 height 9
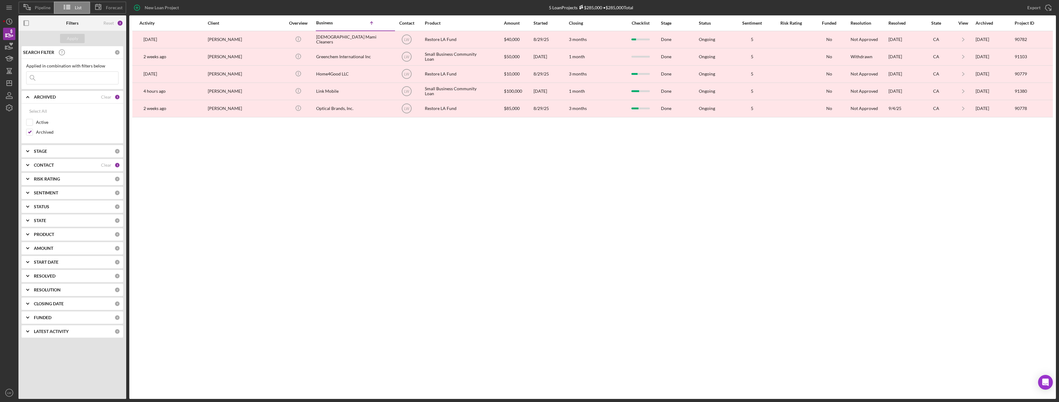
click at [47, 162] on div "CONTACT Clear 1" at bounding box center [77, 165] width 86 height 12
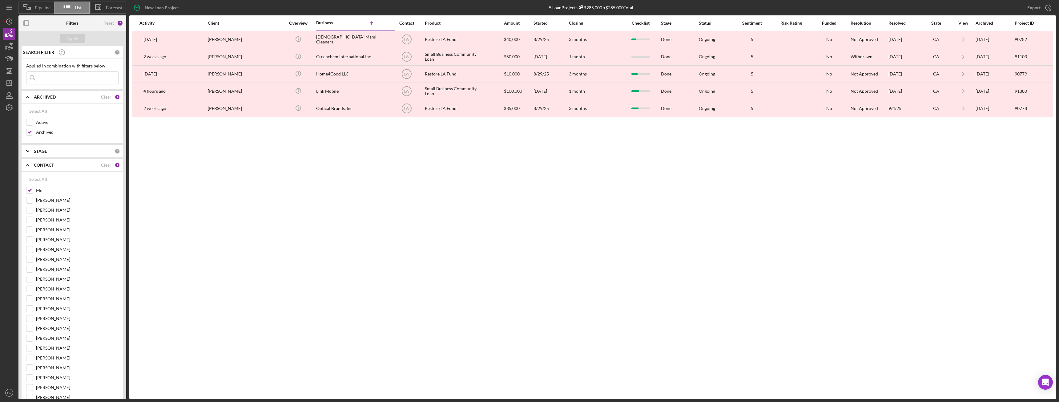
click at [47, 162] on div "CONTACT Clear 1" at bounding box center [77, 165] width 86 height 12
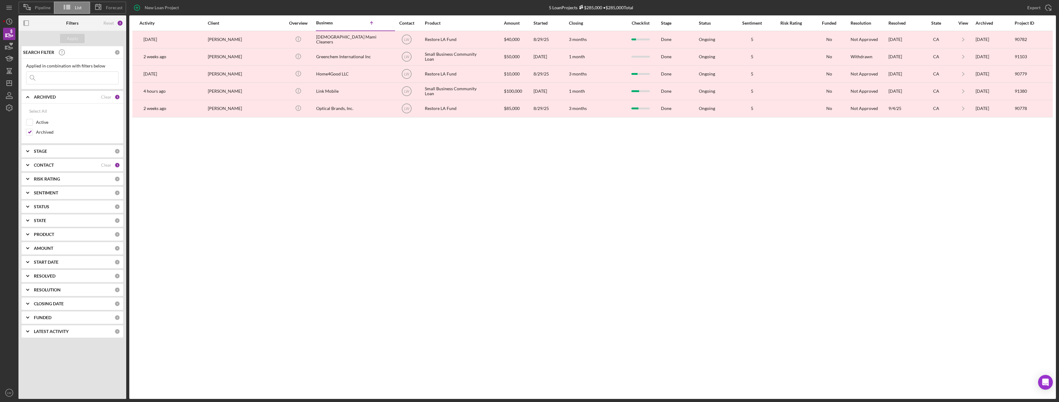
click at [49, 152] on div "STAGE" at bounding box center [74, 151] width 81 height 5
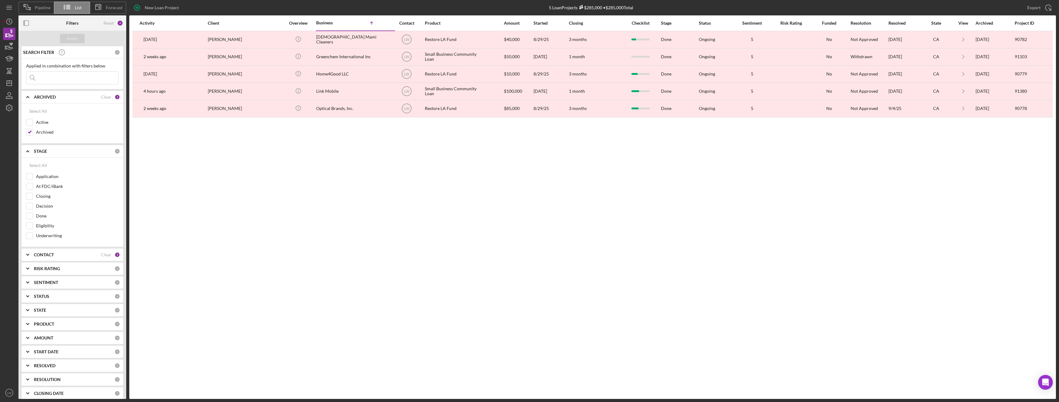
click at [40, 151] on b "STAGE" at bounding box center [40, 151] width 13 height 5
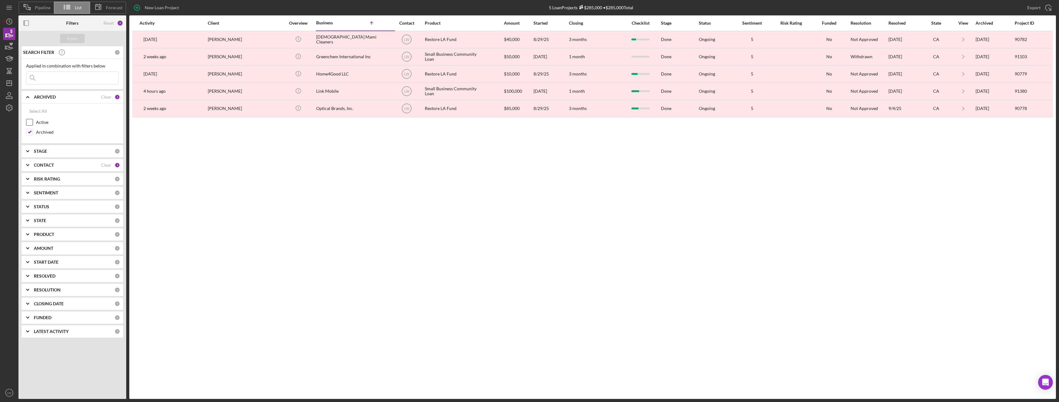
click at [32, 122] on input "Active" at bounding box center [29, 122] width 6 height 6
checkbox input "true"
click at [31, 131] on input "Archived" at bounding box center [29, 132] width 6 height 6
checkbox input "false"
click at [78, 39] on button "Apply" at bounding box center [72, 38] width 25 height 9
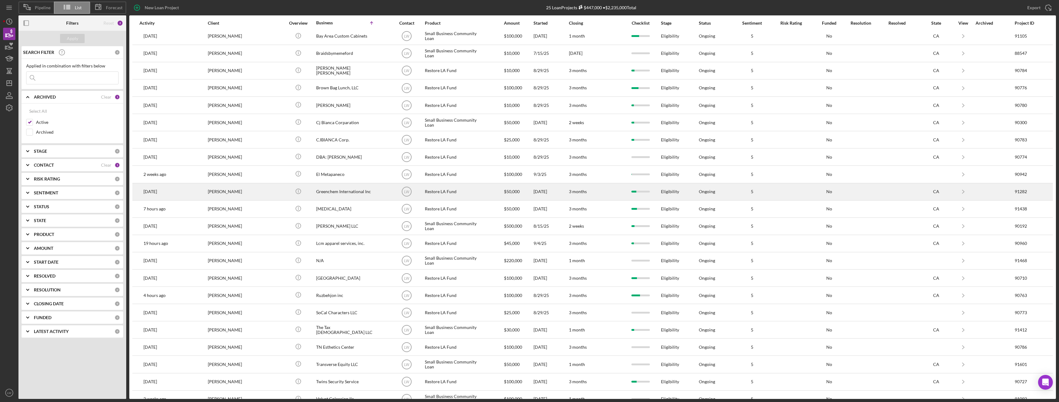
scroll to position [67, 0]
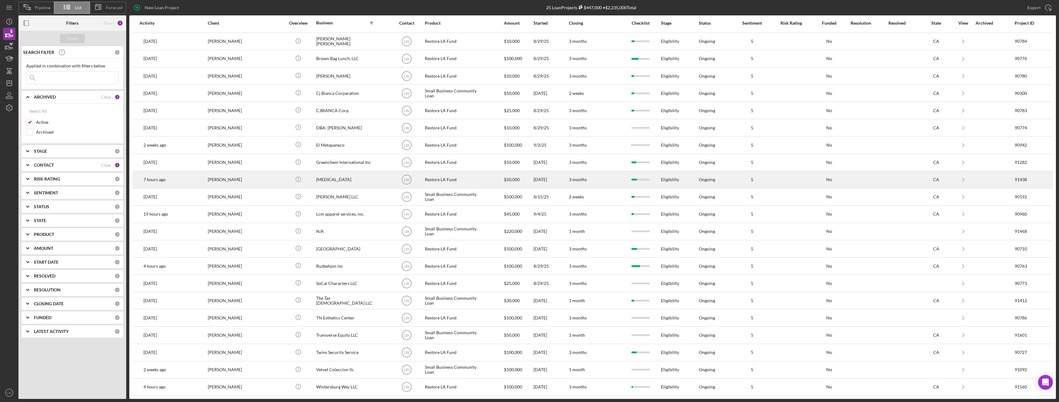
click at [277, 176] on td "[PERSON_NAME]" at bounding box center [247, 179] width 79 height 17
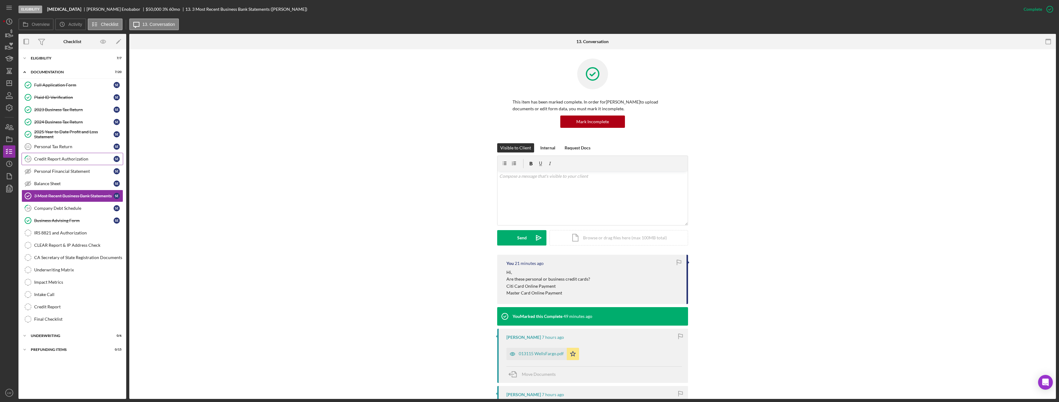
click at [59, 155] on link "12 Credit Report Authorization S E" at bounding box center [73, 159] width 102 height 12
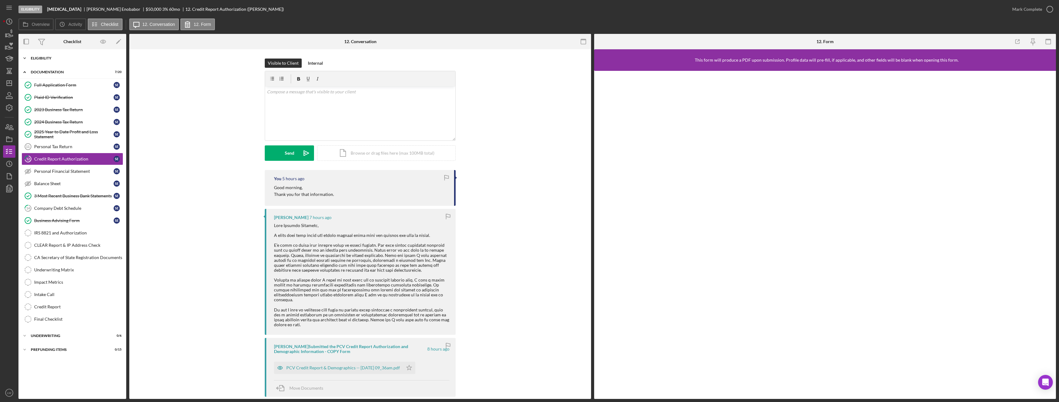
click at [49, 60] on div "Eligibility" at bounding box center [75, 58] width 88 height 4
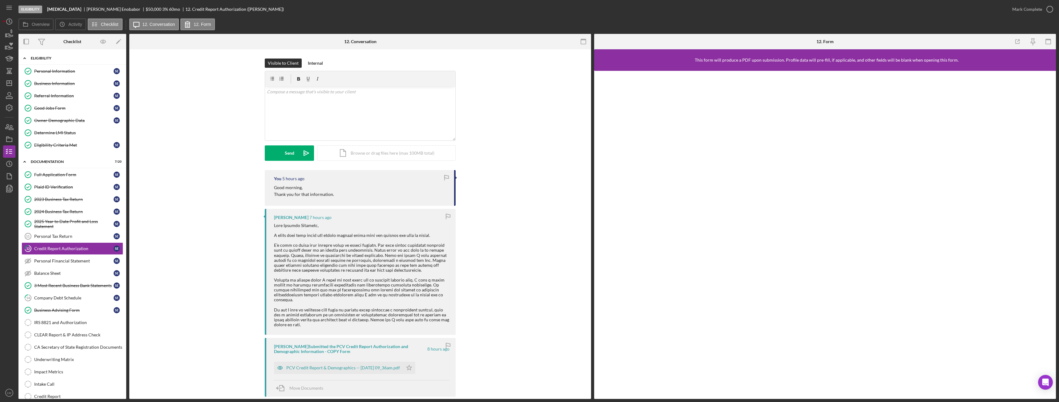
click at [46, 55] on div "Icon/Expander Eligibility 7 / 7" at bounding box center [72, 58] width 108 height 13
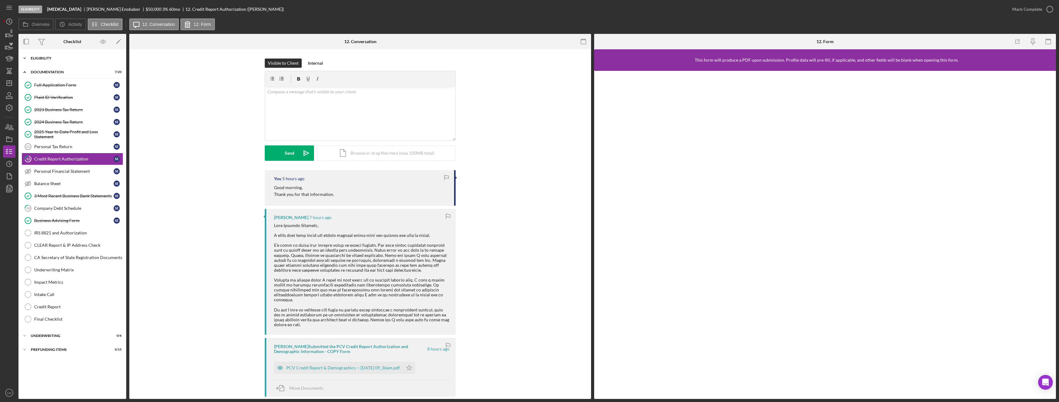
click at [46, 55] on div "Icon/Expander Eligibility 7 / 7" at bounding box center [72, 58] width 108 height 12
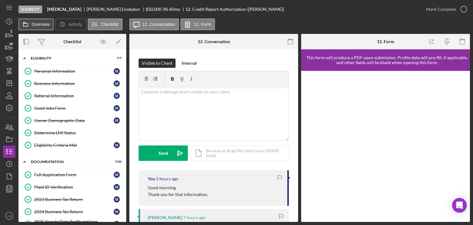
click at [49, 19] on button "Overview" at bounding box center [35, 24] width 35 height 12
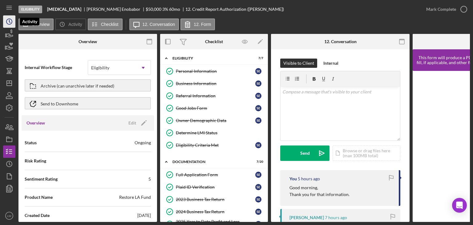
click at [7, 21] on icon "Icon/History" at bounding box center [9, 21] width 15 height 15
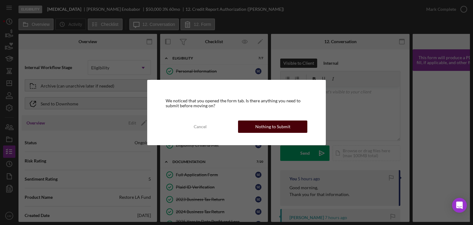
click at [271, 131] on div "Nothing to Submit" at bounding box center [272, 126] width 35 height 12
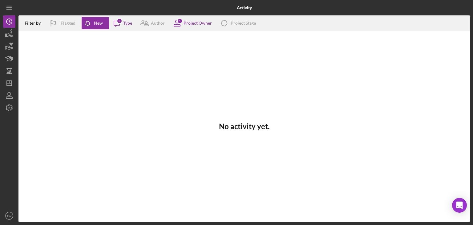
click at [307, 71] on div "No activity yet." at bounding box center [243, 126] width 451 height 191
click at [466, 32] on div "No activity yet." at bounding box center [243, 126] width 451 height 191
drag, startPoint x: 473, startPoint y: 42, endPoint x: 370, endPoint y: 77, distance: 108.9
click at [467, 43] on div "Activity Filter by Flagged New Icon/Message 3 Type Author 1 Project Owner Icon/…" at bounding box center [236, 112] width 473 height 225
click at [338, 199] on div "No activity yet." at bounding box center [243, 126] width 451 height 191
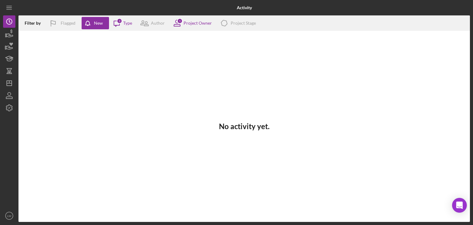
click at [473, 8] on div "Activity Filter by Flagged New Icon/Message 3 Type Author 1 Project Owner Icon/…" at bounding box center [236, 112] width 473 height 225
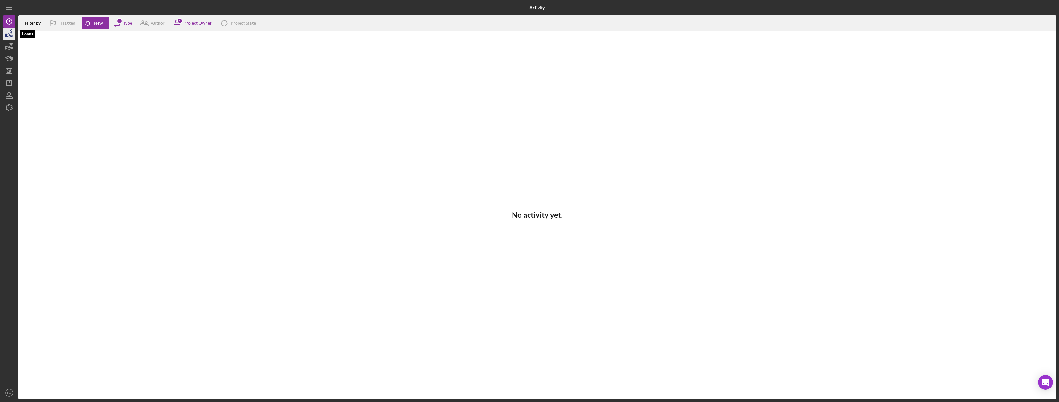
click at [10, 36] on icon "button" at bounding box center [9, 33] width 15 height 15
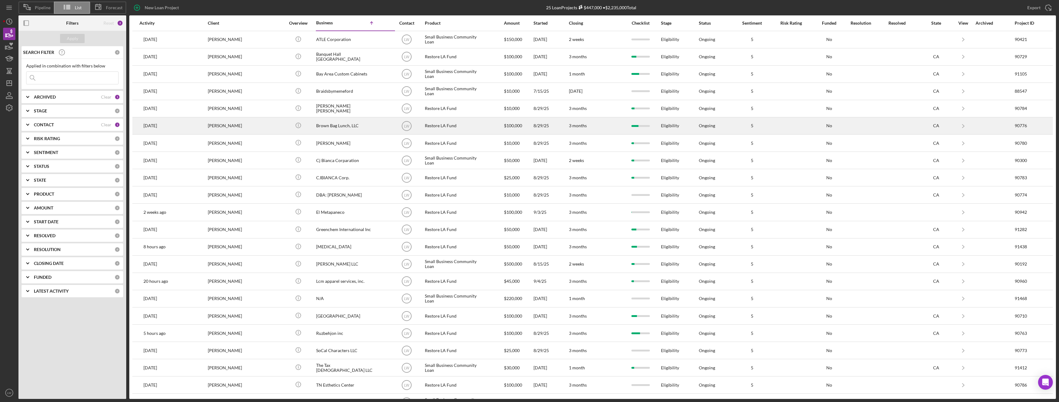
scroll to position [67, 0]
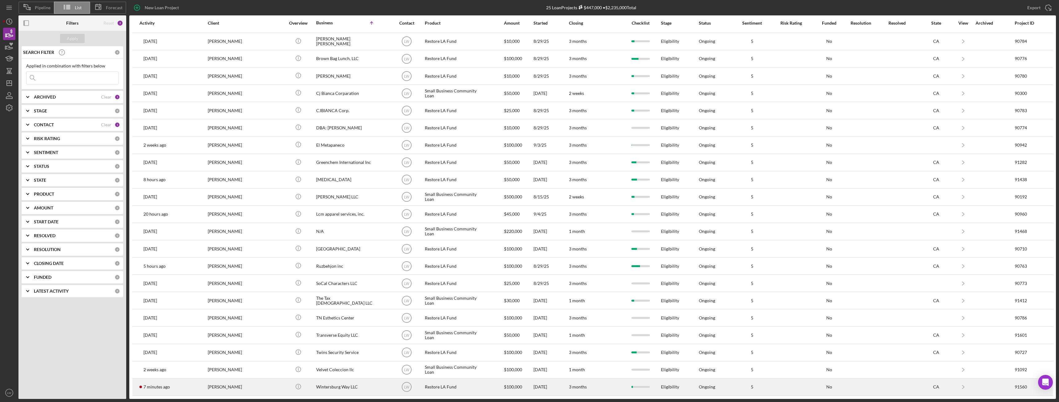
click at [322, 389] on div "Wintersburg Way LLC" at bounding box center [347, 387] width 62 height 16
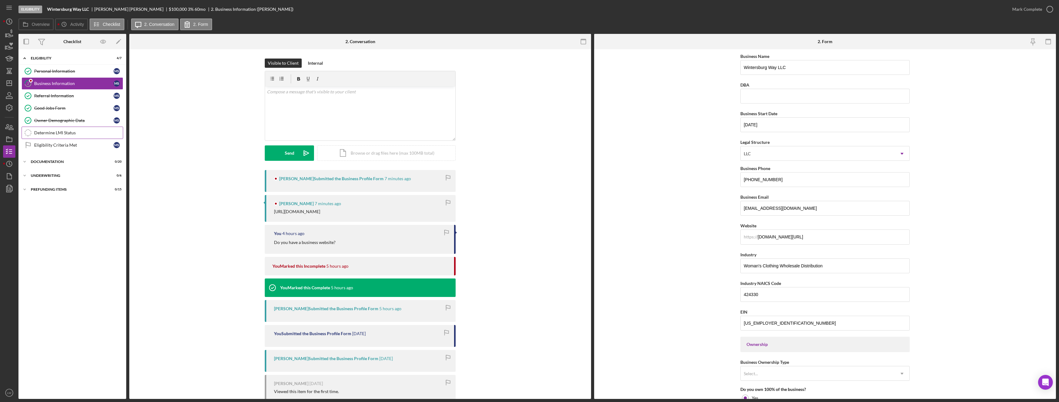
click at [64, 136] on link "Determine LMI Status Determine LMI Status" at bounding box center [73, 133] width 102 height 12
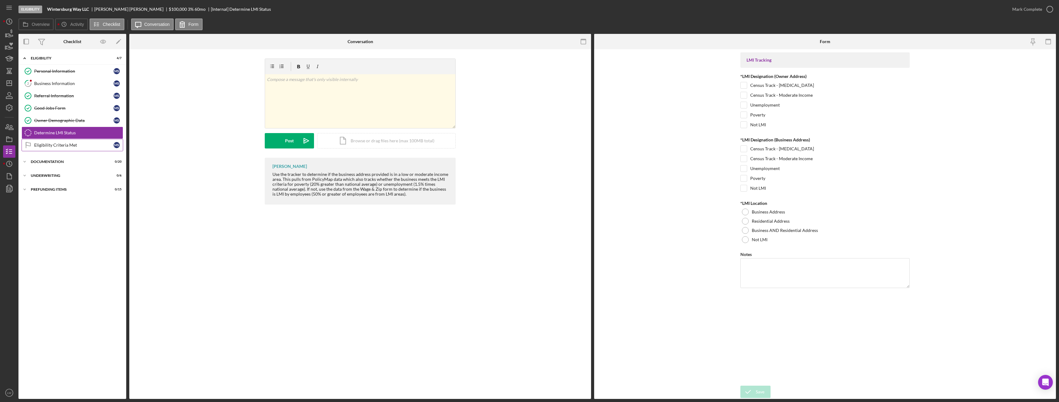
click at [66, 144] on div "Eligibility Criteria Met" at bounding box center [73, 145] width 79 height 5
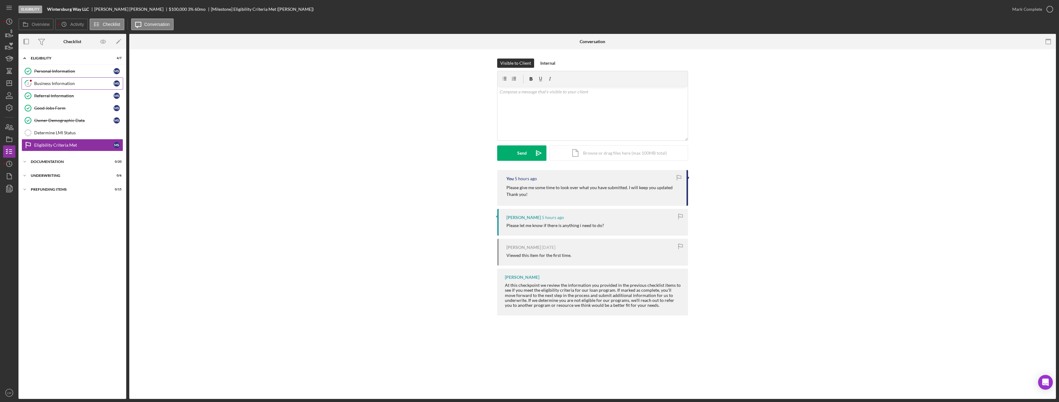
click at [55, 82] on div "Business Information" at bounding box center [73, 83] width 79 height 5
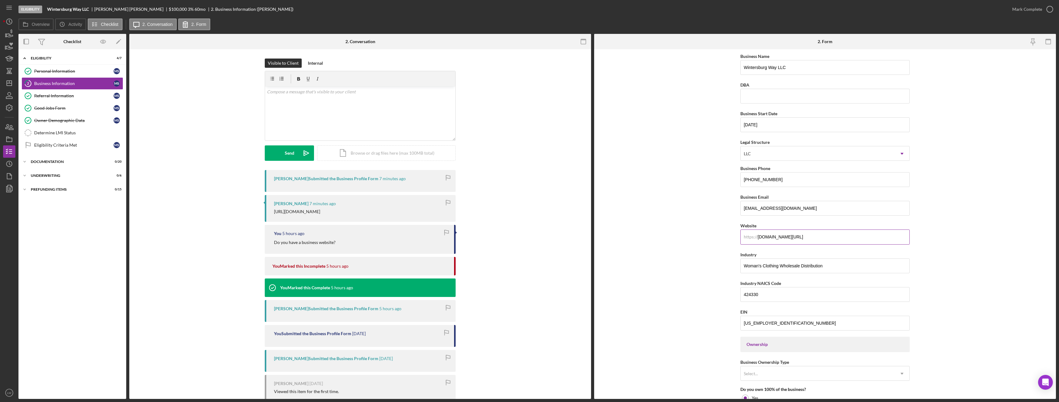
drag, startPoint x: 801, startPoint y: 236, endPoint x: 749, endPoint y: 238, distance: 52.1
click at [749, 238] on div "https:// Website wintersburgwayllc.com/" at bounding box center [825, 233] width 169 height 22
click at [1022, 11] on div "Mark Complete" at bounding box center [1028, 9] width 30 height 12
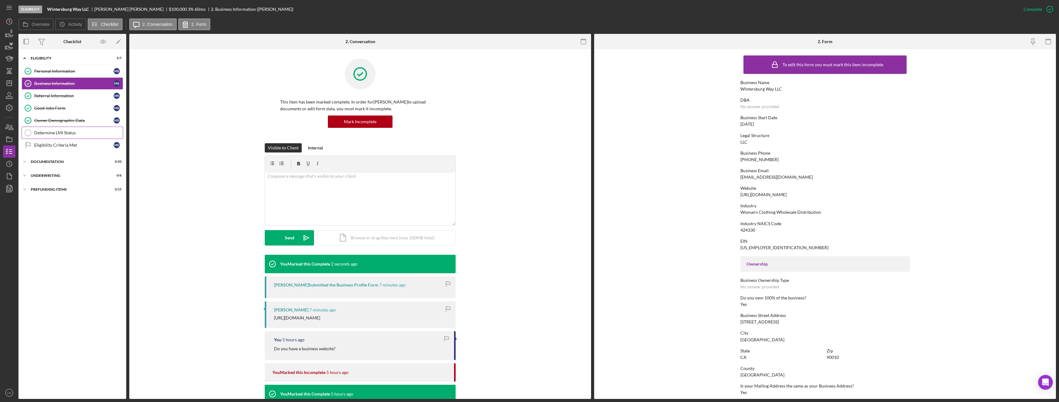
click at [67, 132] on div "Determine LMI Status" at bounding box center [78, 132] width 89 height 5
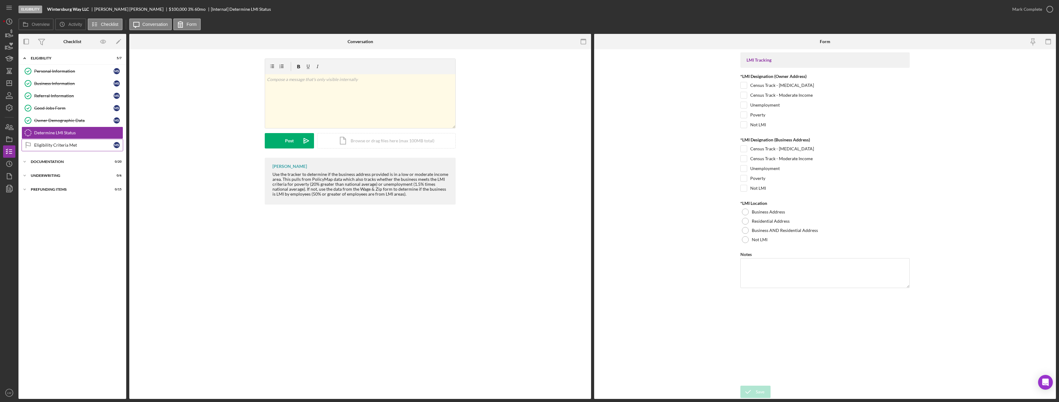
click at [67, 141] on link "Eligibility Criteria Met Eligibility Criteria Met M S" at bounding box center [73, 145] width 102 height 12
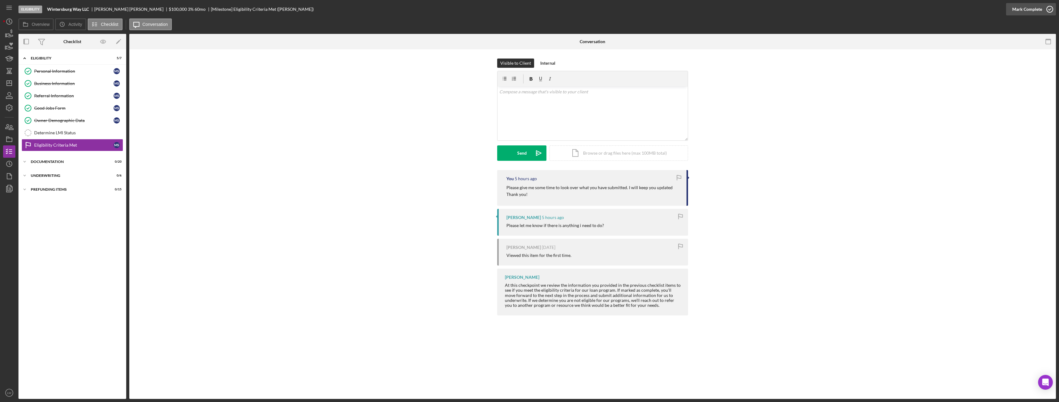
click at [1031, 10] on div "Mark Complete" at bounding box center [1028, 9] width 30 height 12
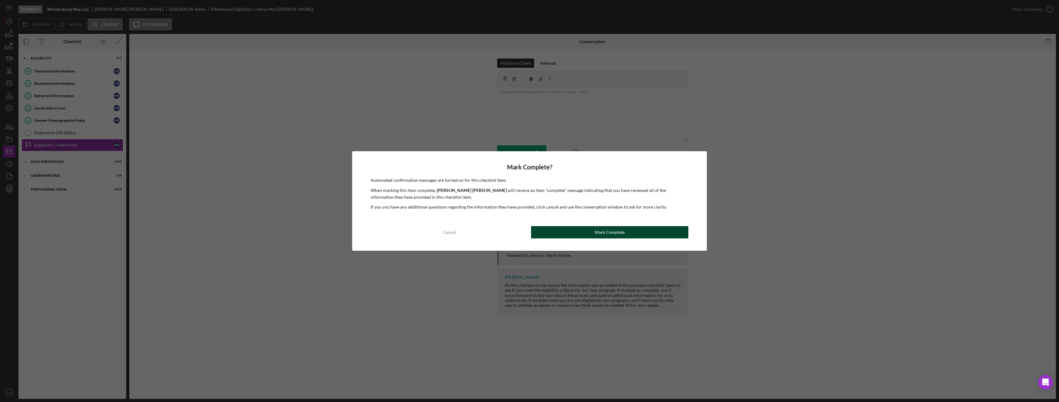
click at [667, 231] on button "Mark Complete" at bounding box center [609, 232] width 157 height 12
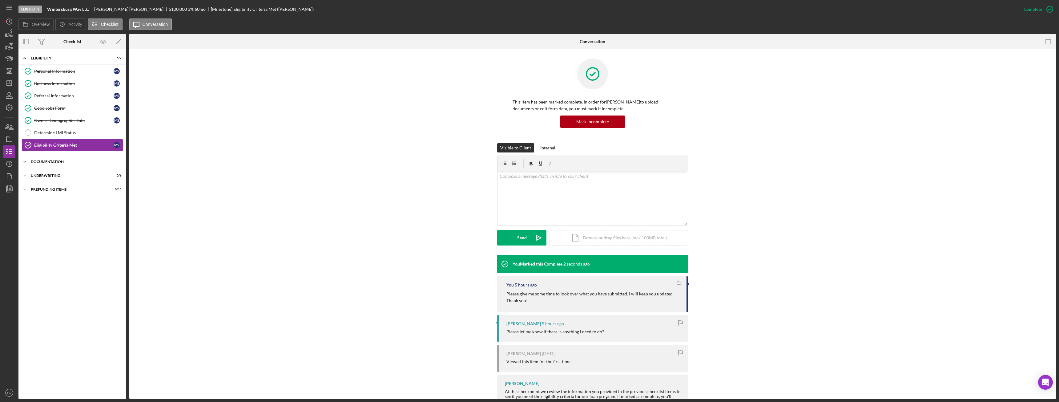
click at [38, 164] on div "Icon/Expander Documentation 0 / 20" at bounding box center [72, 162] width 108 height 12
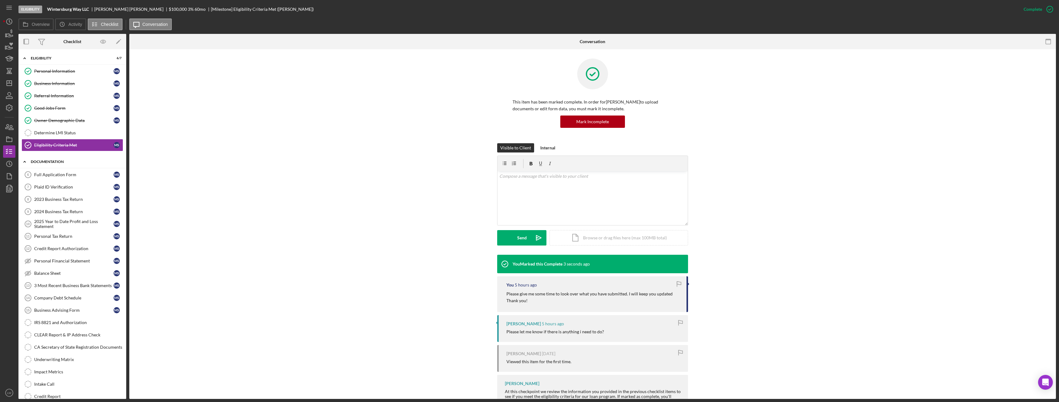
click at [38, 164] on div "Icon/Expander Documentation 0 / 20" at bounding box center [72, 162] width 108 height 13
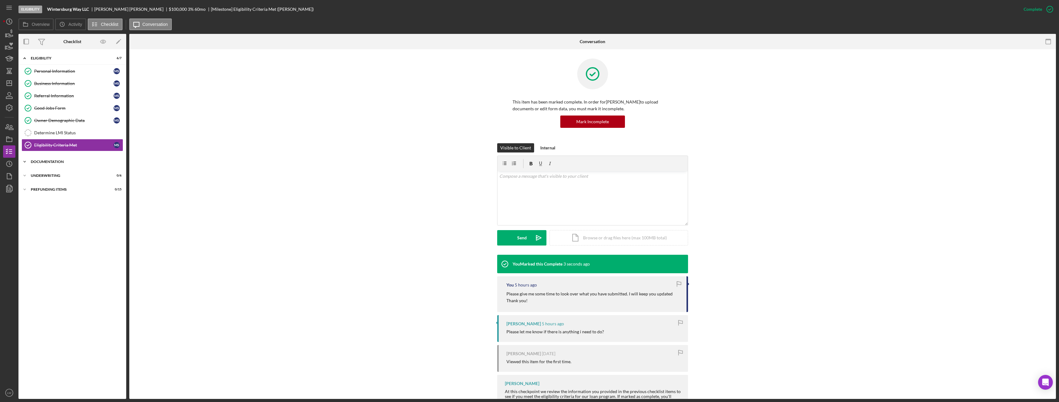
click at [37, 161] on div "Documentation" at bounding box center [75, 162] width 88 height 4
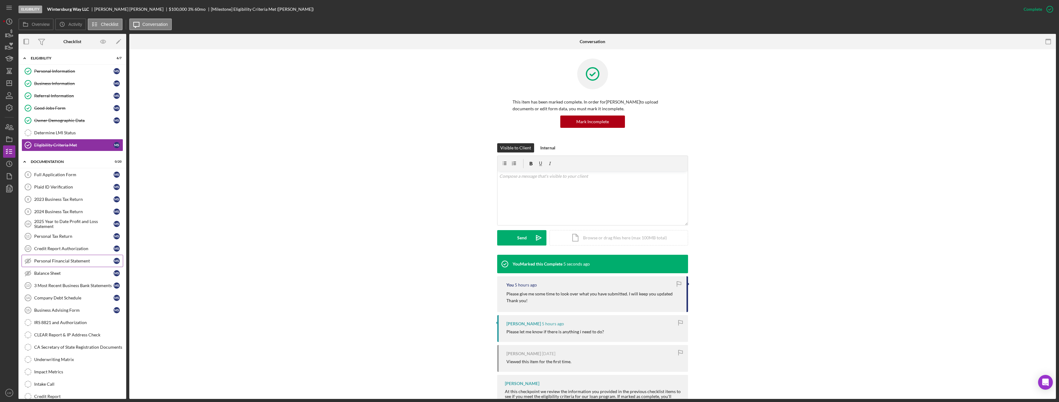
click at [59, 265] on link "Personal Financial Statement Personal Financial Statement M S" at bounding box center [73, 261] width 102 height 12
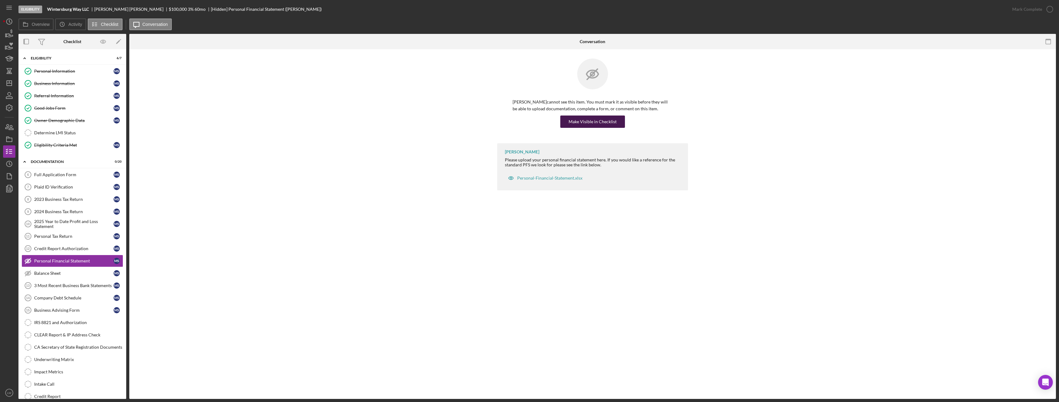
click at [603, 119] on div "Make Visible in Checklist" at bounding box center [593, 121] width 48 height 12
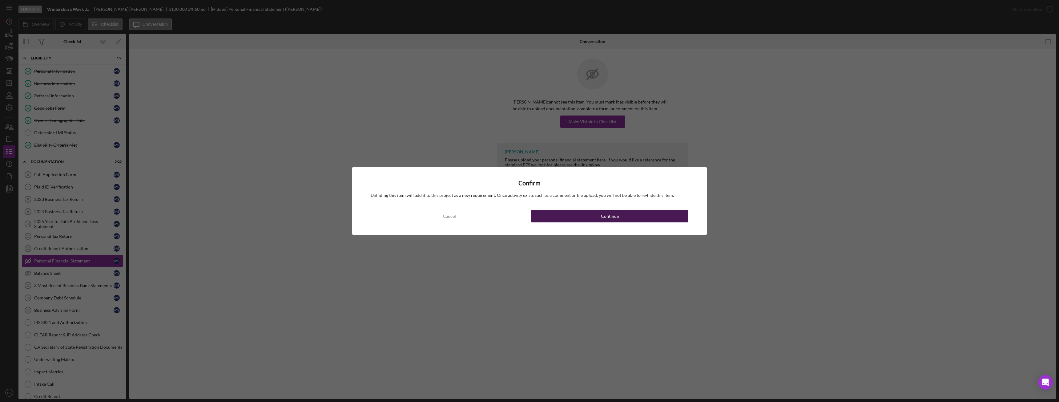
click at [614, 214] on div "Continue" at bounding box center [610, 216] width 18 height 12
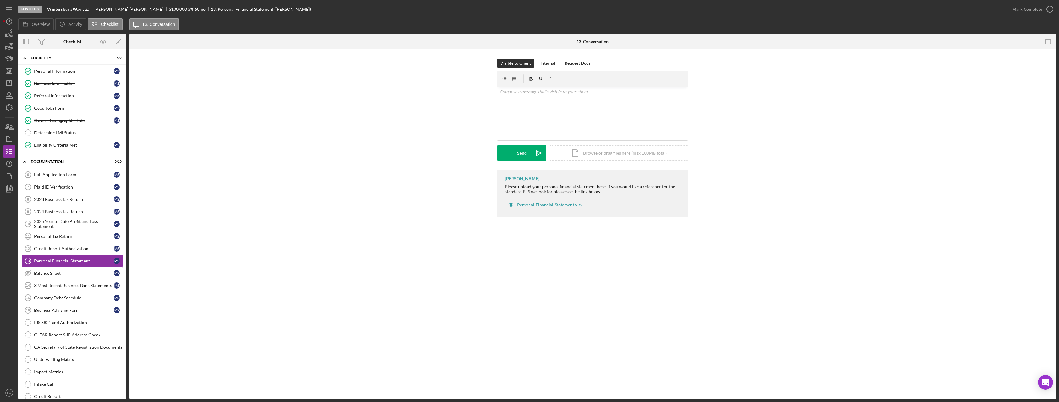
click at [74, 271] on div "Balance Sheet" at bounding box center [73, 273] width 79 height 5
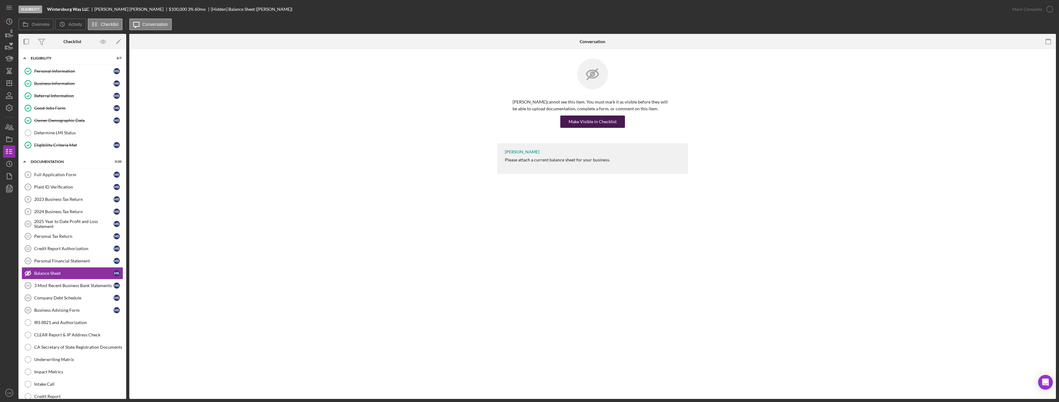
click at [603, 117] on div "Make Visible in Checklist" at bounding box center [593, 121] width 48 height 12
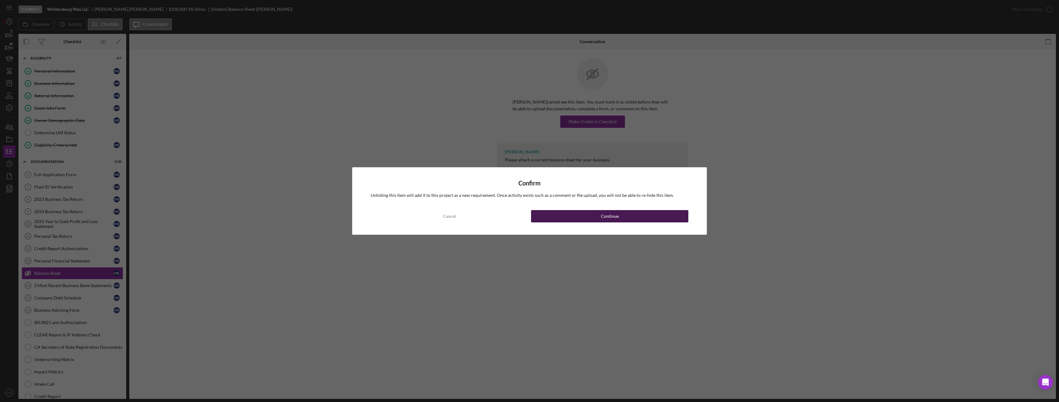
click at [584, 214] on button "Continue" at bounding box center [609, 216] width 157 height 12
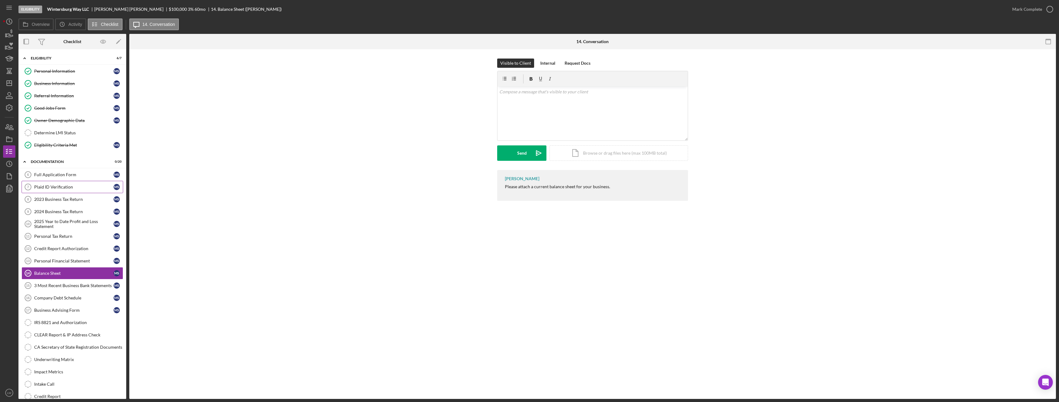
click at [79, 181] on link "Plaid ID Verification 7 Plaid ID Verification M S" at bounding box center [73, 187] width 102 height 12
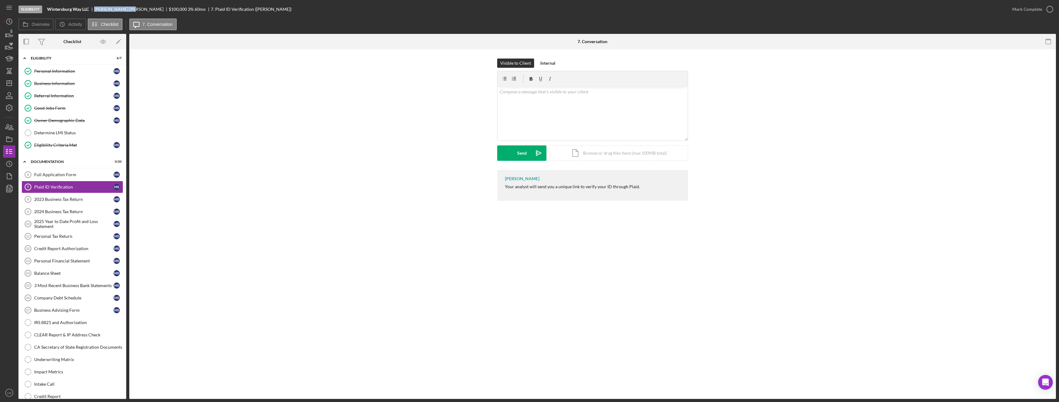
drag, startPoint x: 117, startPoint y: 9, endPoint x: 93, endPoint y: 10, distance: 23.7
click at [93, 10] on div "Wintersburg Way LLC Myung Seo $100,000 $20,000 3 % 60 mo 7. Plaid ID Verificati…" at bounding box center [169, 9] width 245 height 5
copy div "Myung Seo"
click at [52, 82] on div "Business Information" at bounding box center [73, 83] width 79 height 5
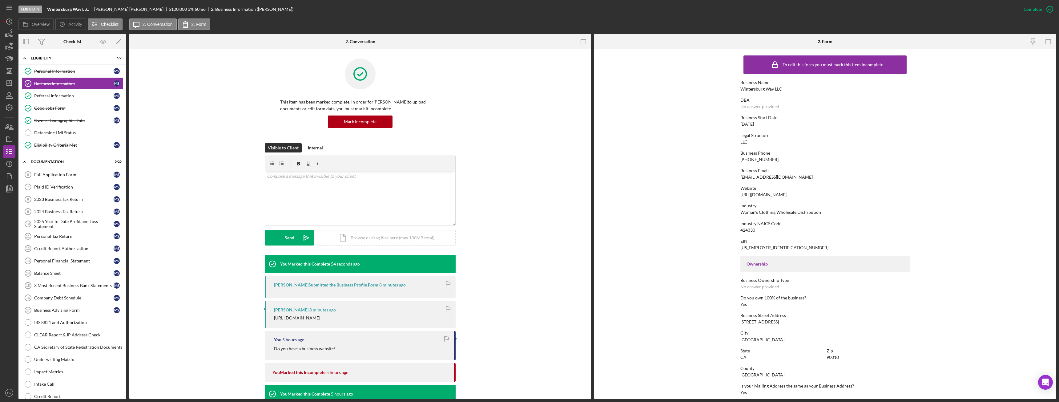
click at [763, 177] on div "loancindy1206@gmail.com" at bounding box center [777, 177] width 72 height 5
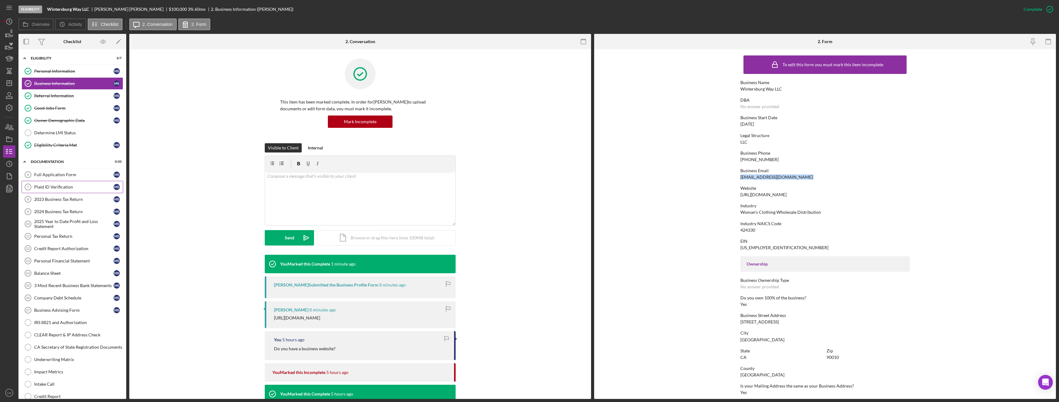
click at [67, 186] on div "Plaid ID Verification" at bounding box center [73, 186] width 79 height 5
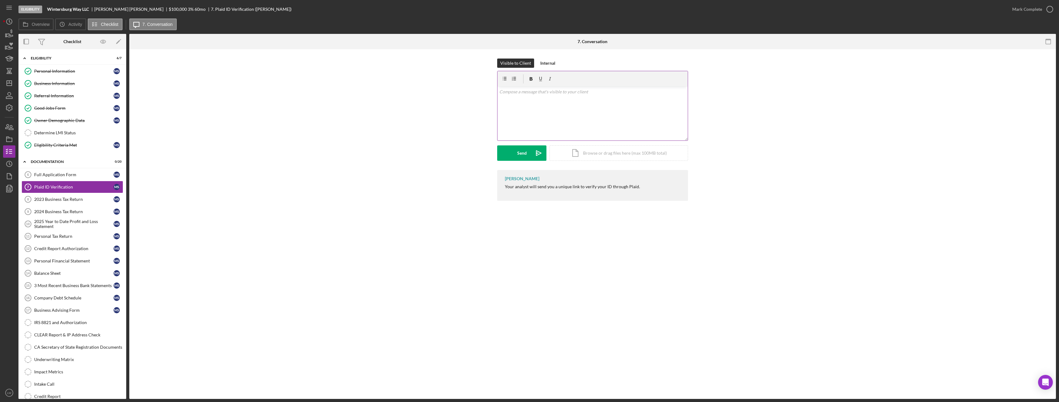
click at [586, 114] on div "v Color teal Color pink Remove color Add row above Add row below Add column bef…" at bounding box center [593, 114] width 190 height 54
click at [518, 155] on div "Send" at bounding box center [522, 152] width 10 height 15
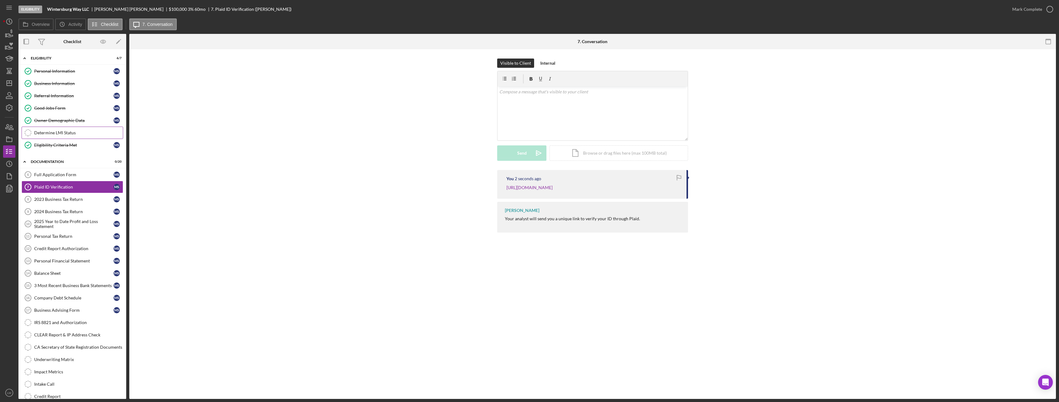
click at [68, 133] on div "Determine LMI Status" at bounding box center [78, 132] width 89 height 5
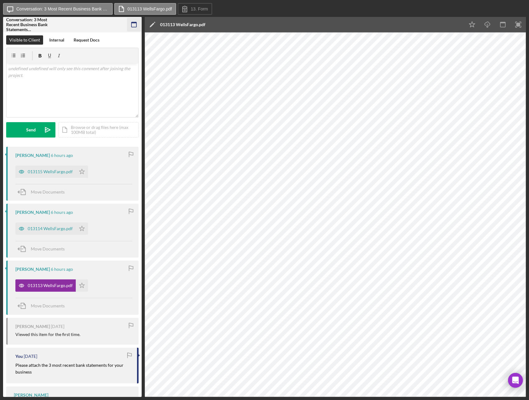
click at [133, 24] on icon "button" at bounding box center [134, 25] width 14 height 14
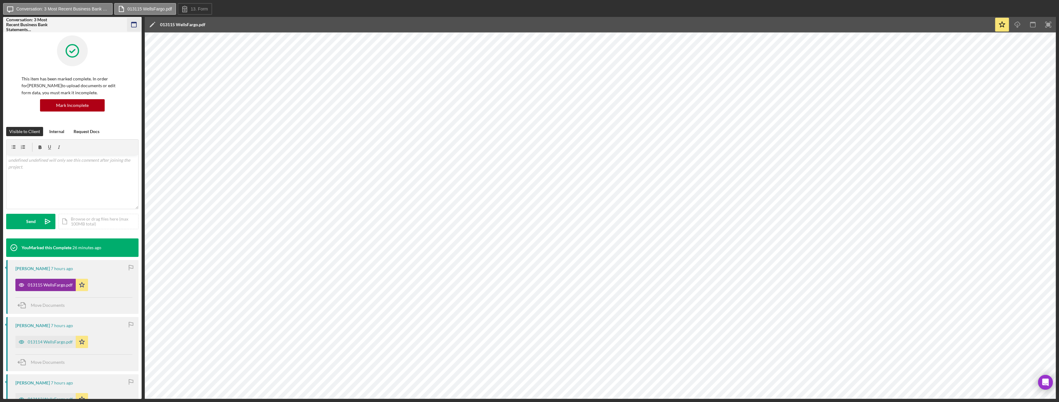
click at [130, 27] on icon "button" at bounding box center [134, 25] width 14 height 14
